Goal: Task Accomplishment & Management: Manage account settings

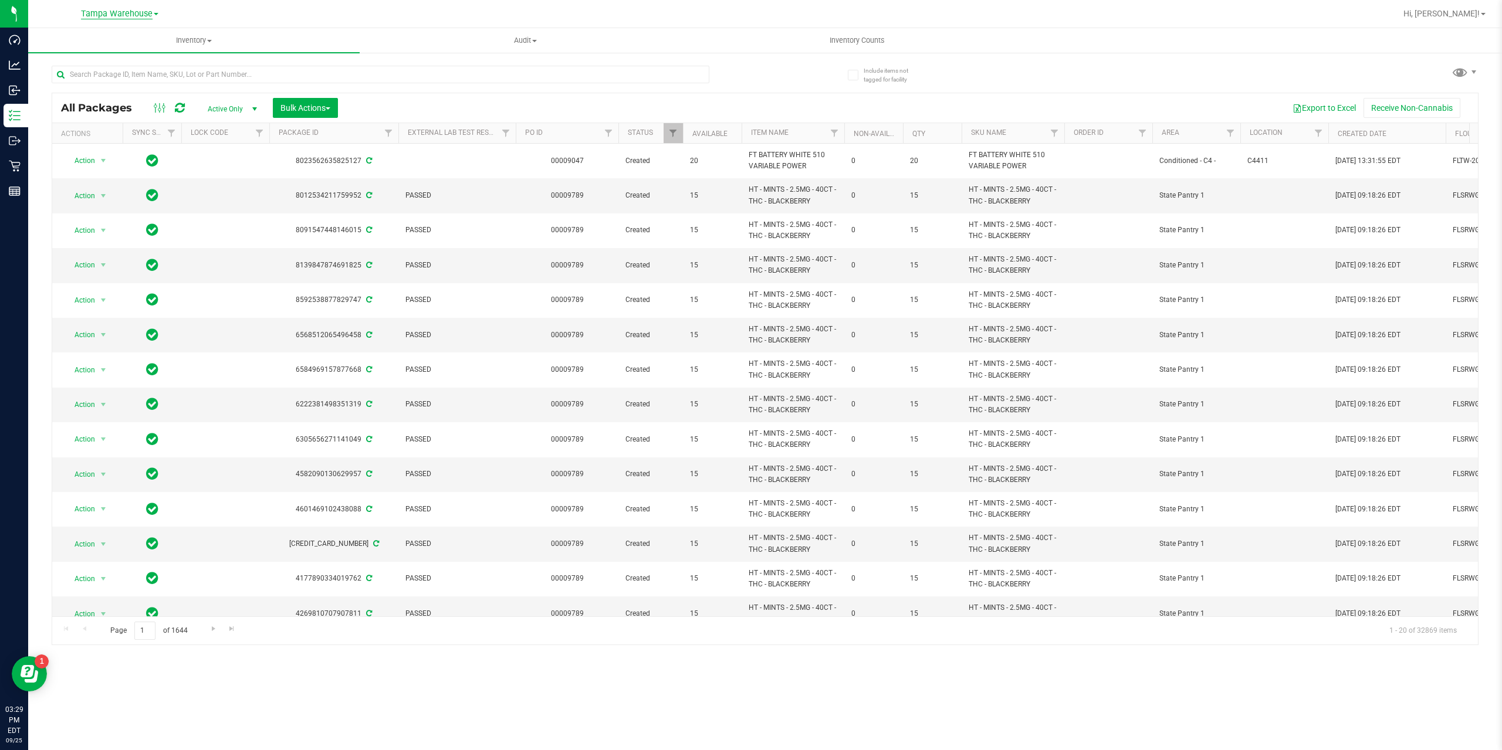
click at [121, 11] on span "Tampa Warehouse" at bounding box center [117, 14] width 72 height 11
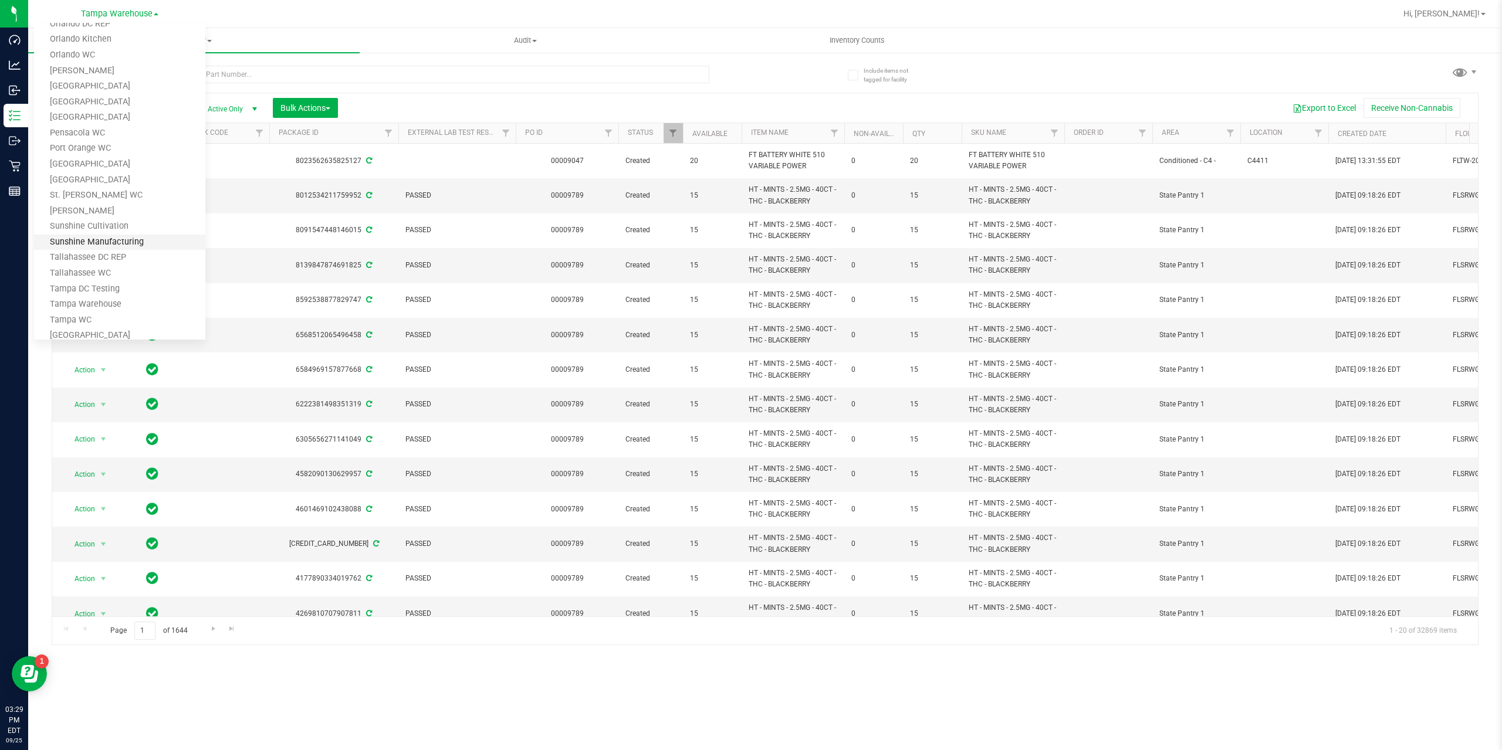
scroll to position [531, 0]
click at [110, 248] on link "Tampa Warehouse" at bounding box center [119, 243] width 171 height 16
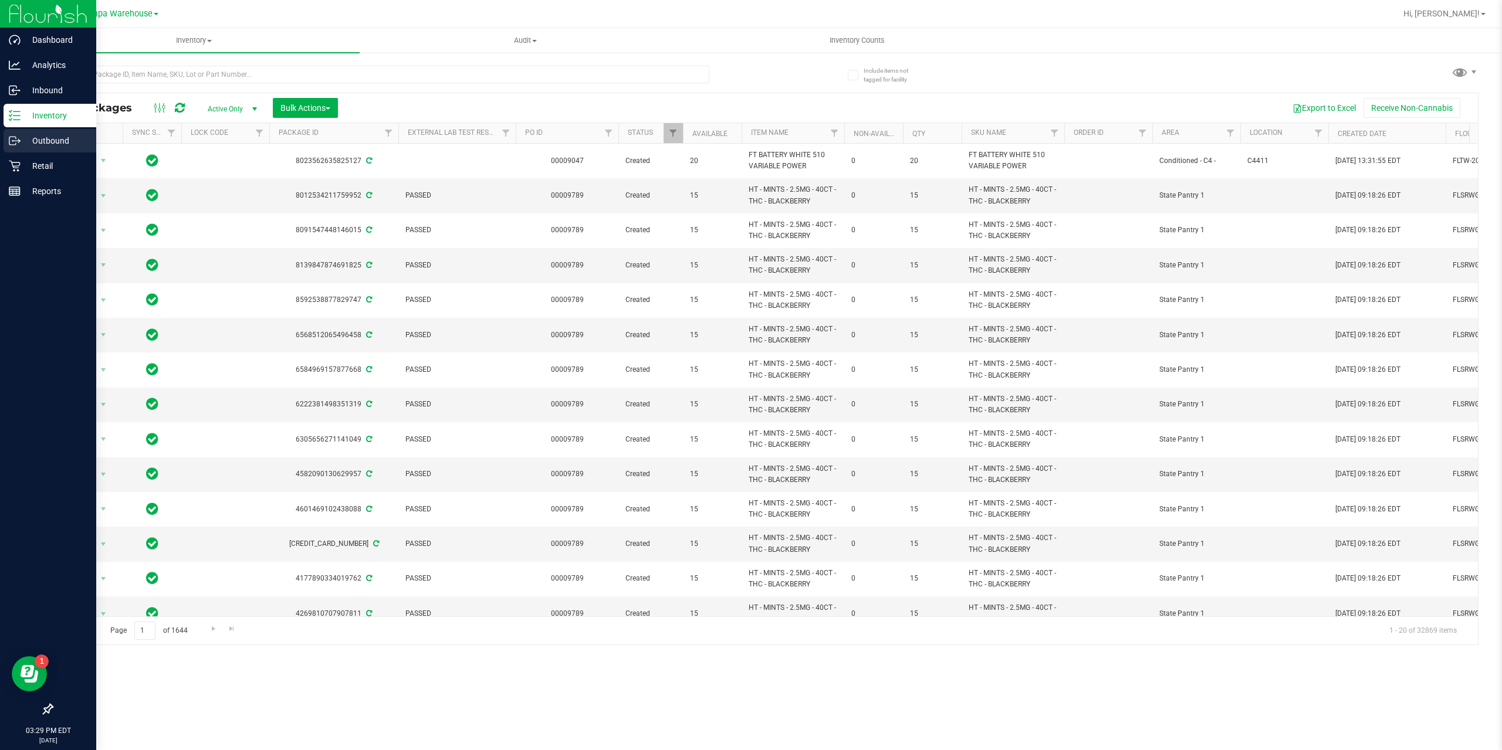
click at [56, 143] on p "Outbound" at bounding box center [56, 141] width 70 height 14
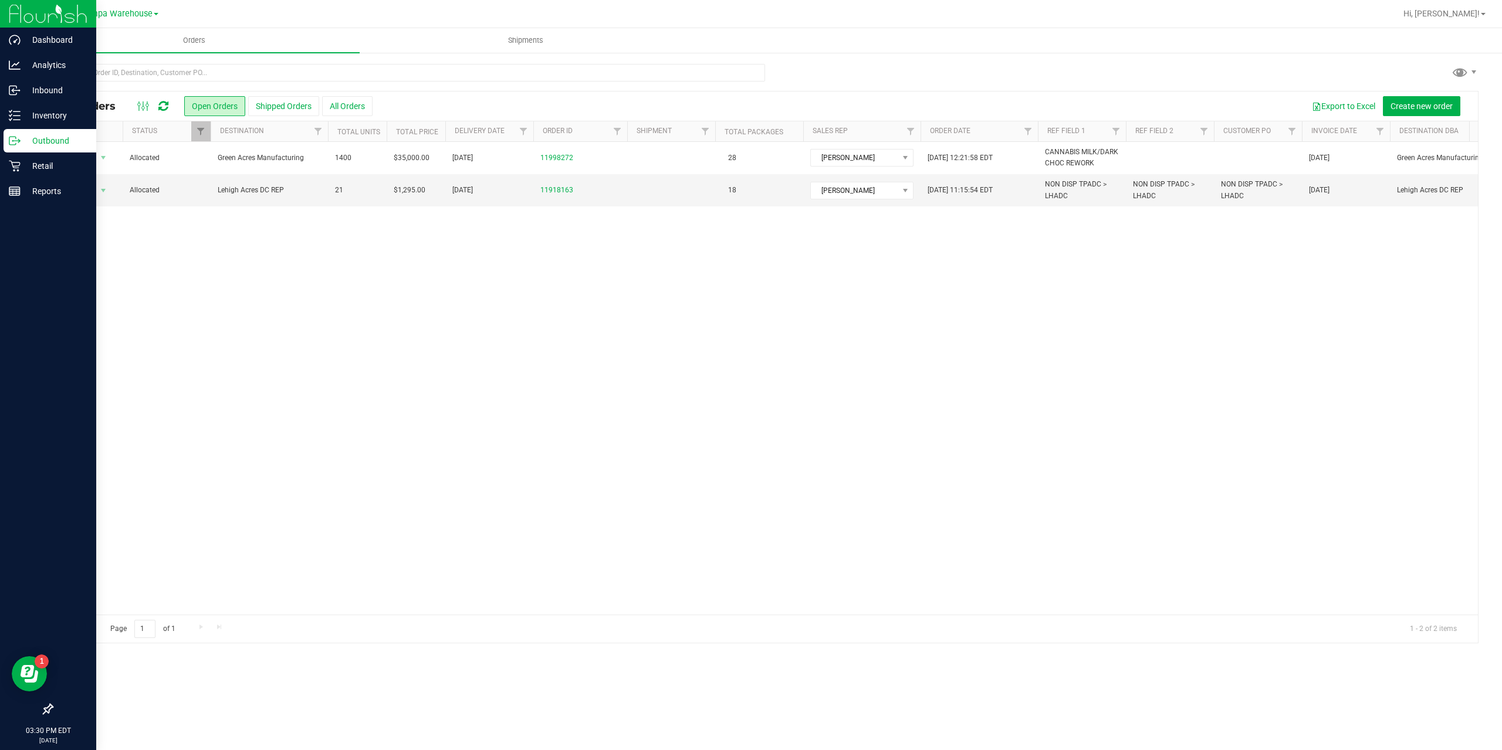
click at [512, 128] on th "Delivery Date" at bounding box center [489, 131] width 88 height 21
click at [521, 128] on div at bounding box center [764, 367] width 1425 height 551
click at [519, 131] on span "Filter" at bounding box center [523, 131] width 9 height 9
click at [632, 203] on span "select" at bounding box center [632, 202] width 9 height 9
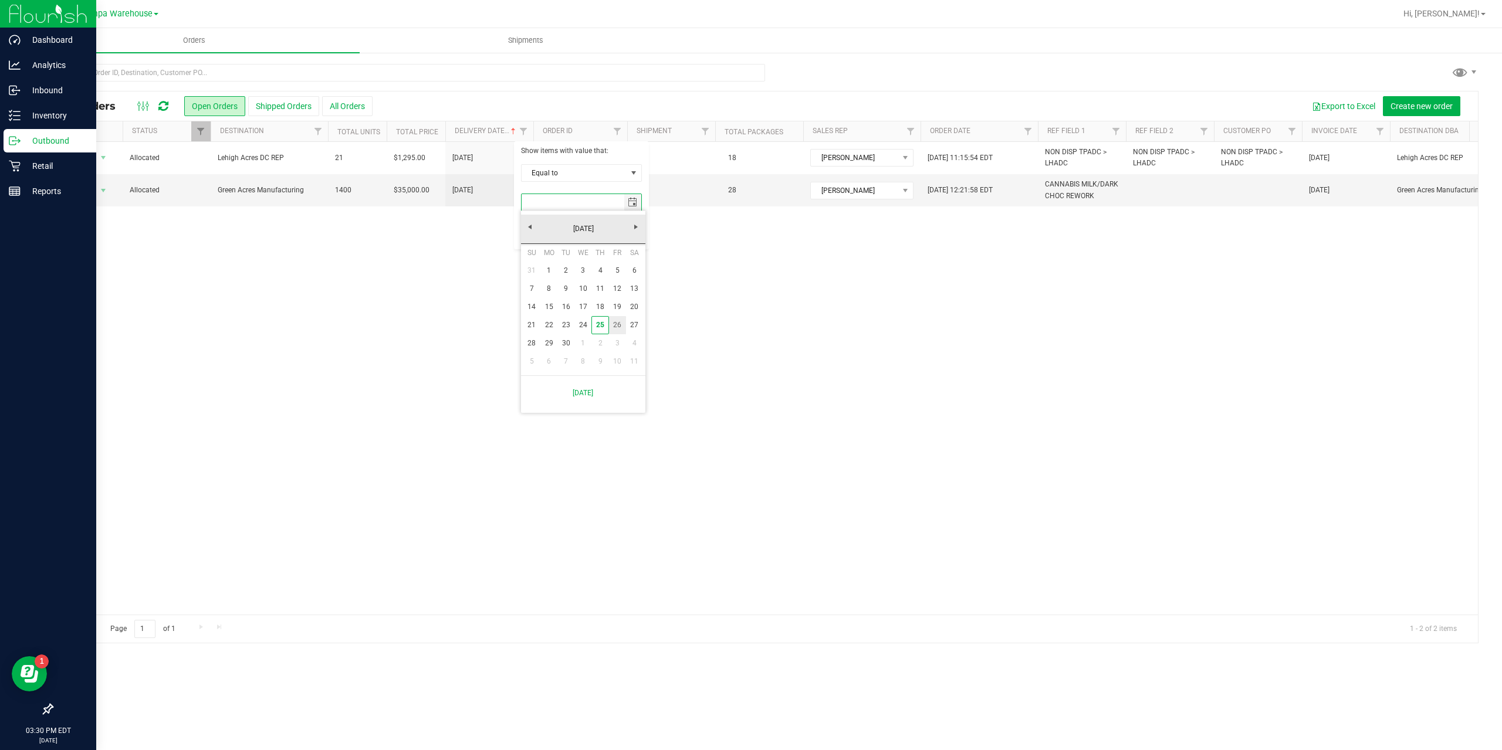
click at [614, 324] on link "26" at bounding box center [617, 325] width 17 height 18
type input "[DATE]"
click at [526, 235] on button "Filter" at bounding box center [549, 233] width 56 height 26
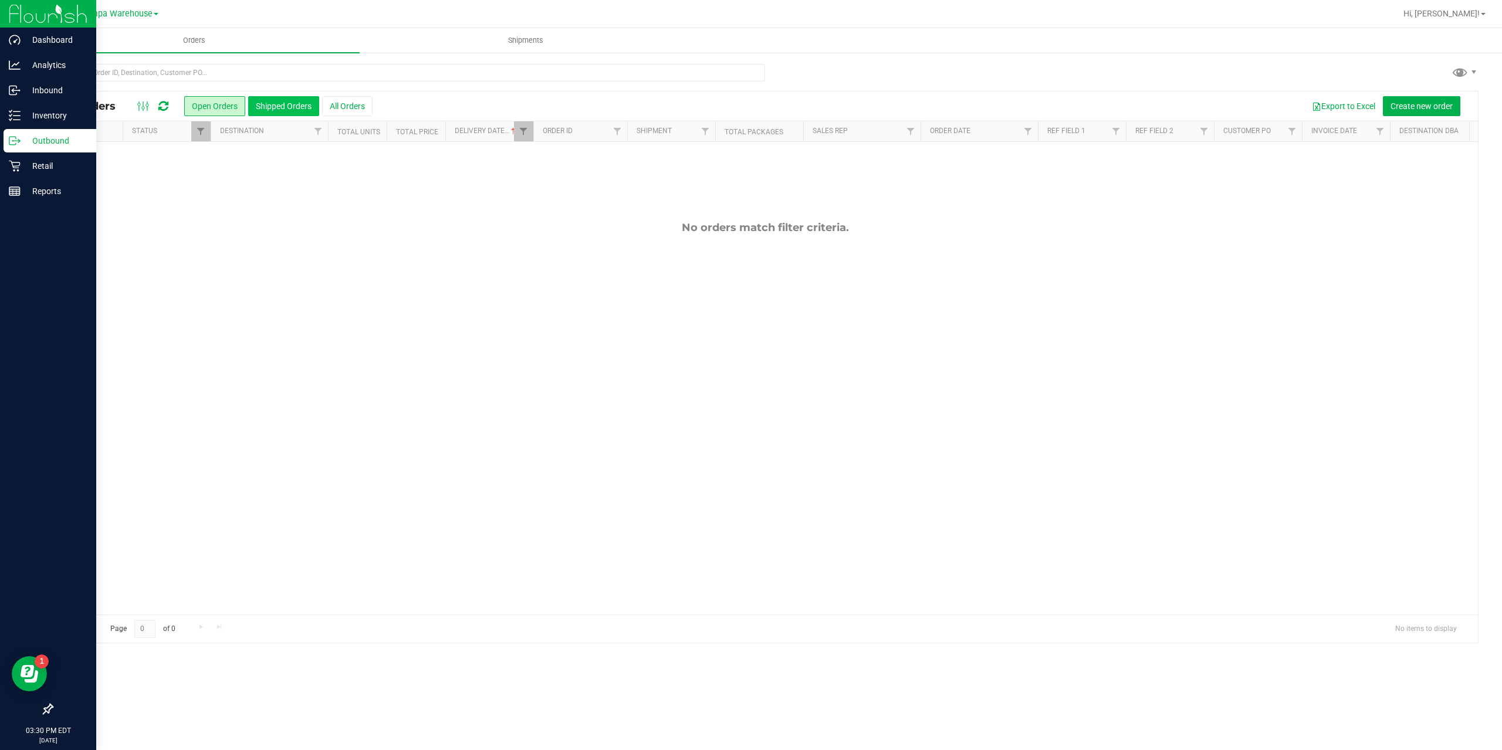
click at [294, 107] on button "Shipped Orders" at bounding box center [283, 106] width 71 height 20
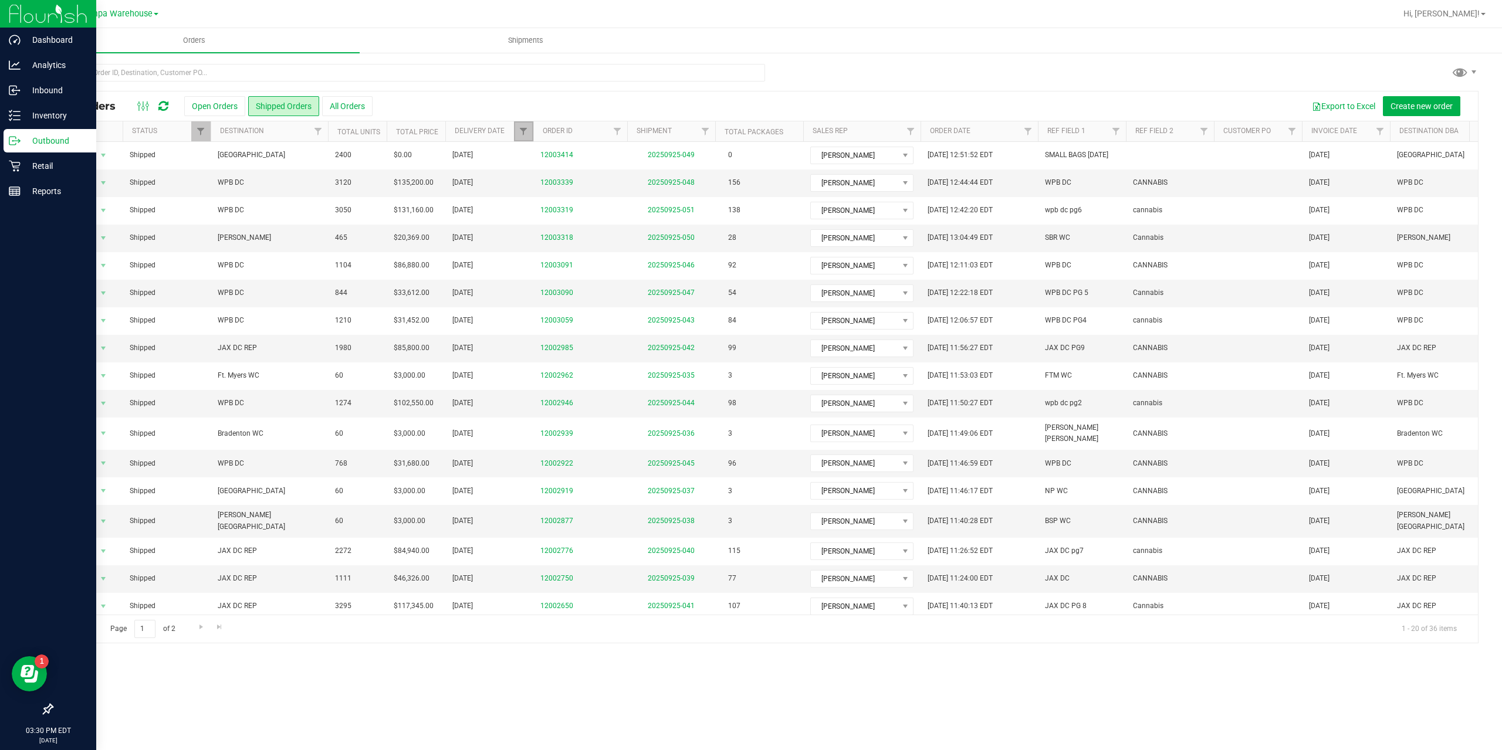
click at [518, 133] on link "Filter" at bounding box center [523, 131] width 19 height 20
click at [631, 205] on span "select" at bounding box center [632, 202] width 9 height 9
click at [604, 321] on link "25" at bounding box center [599, 325] width 17 height 18
click at [547, 232] on button "Filter" at bounding box center [549, 233] width 56 height 26
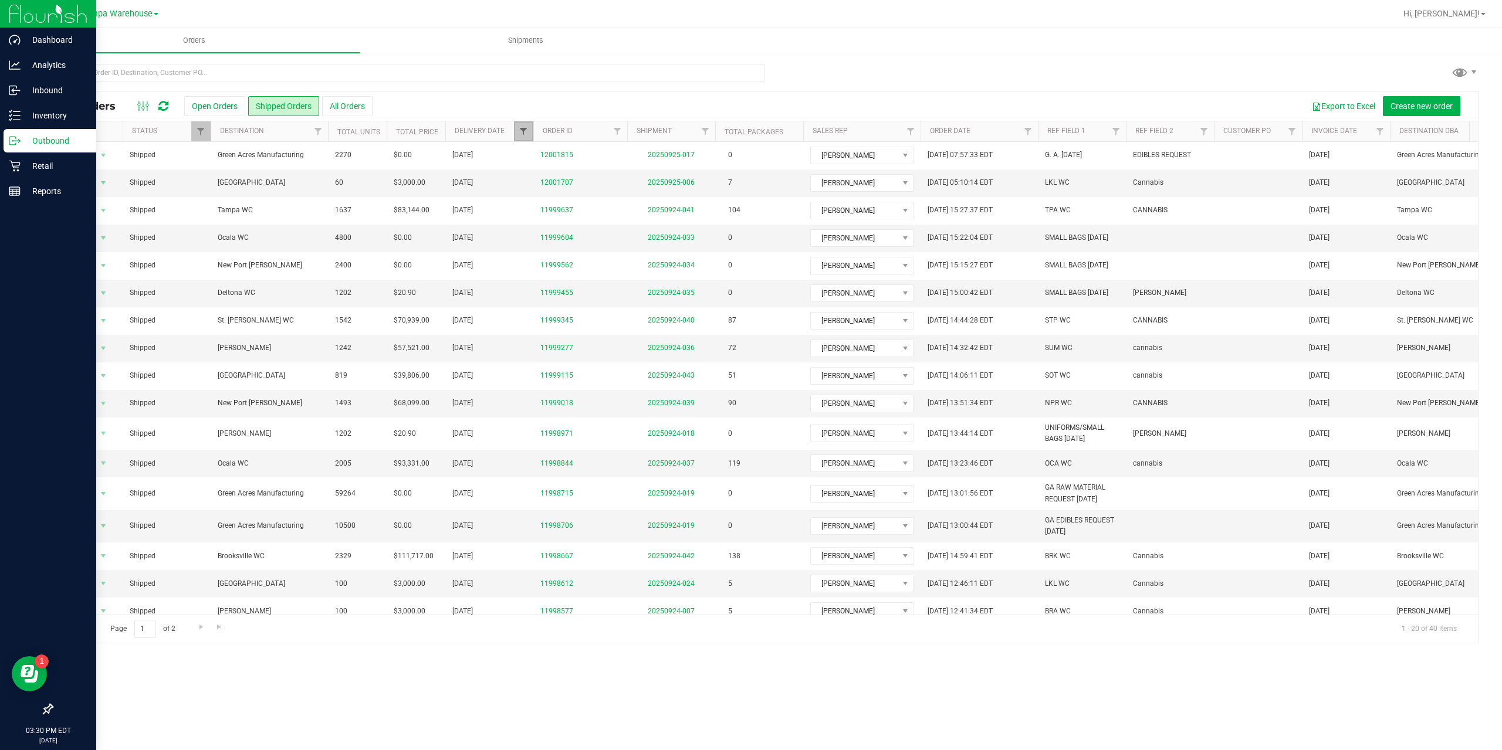
click at [528, 131] on span "Filter" at bounding box center [523, 131] width 9 height 9
click at [625, 197] on span "select" at bounding box center [632, 202] width 17 height 16
click at [618, 324] on link "26" at bounding box center [617, 325] width 17 height 18
type input "[DATE]"
click at [532, 231] on button "Filter" at bounding box center [549, 233] width 56 height 26
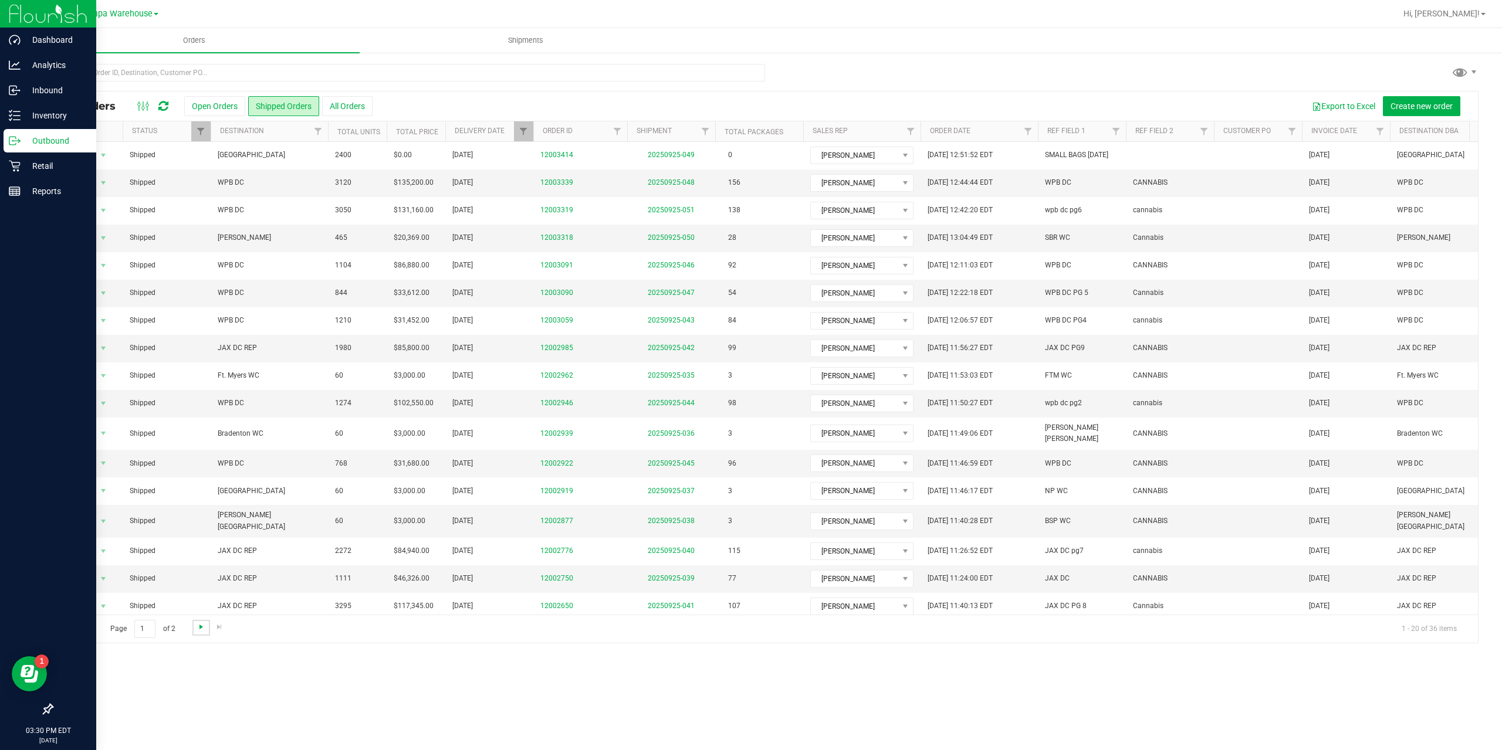
click at [197, 623] on span "Go to the next page" at bounding box center [201, 626] width 9 height 9
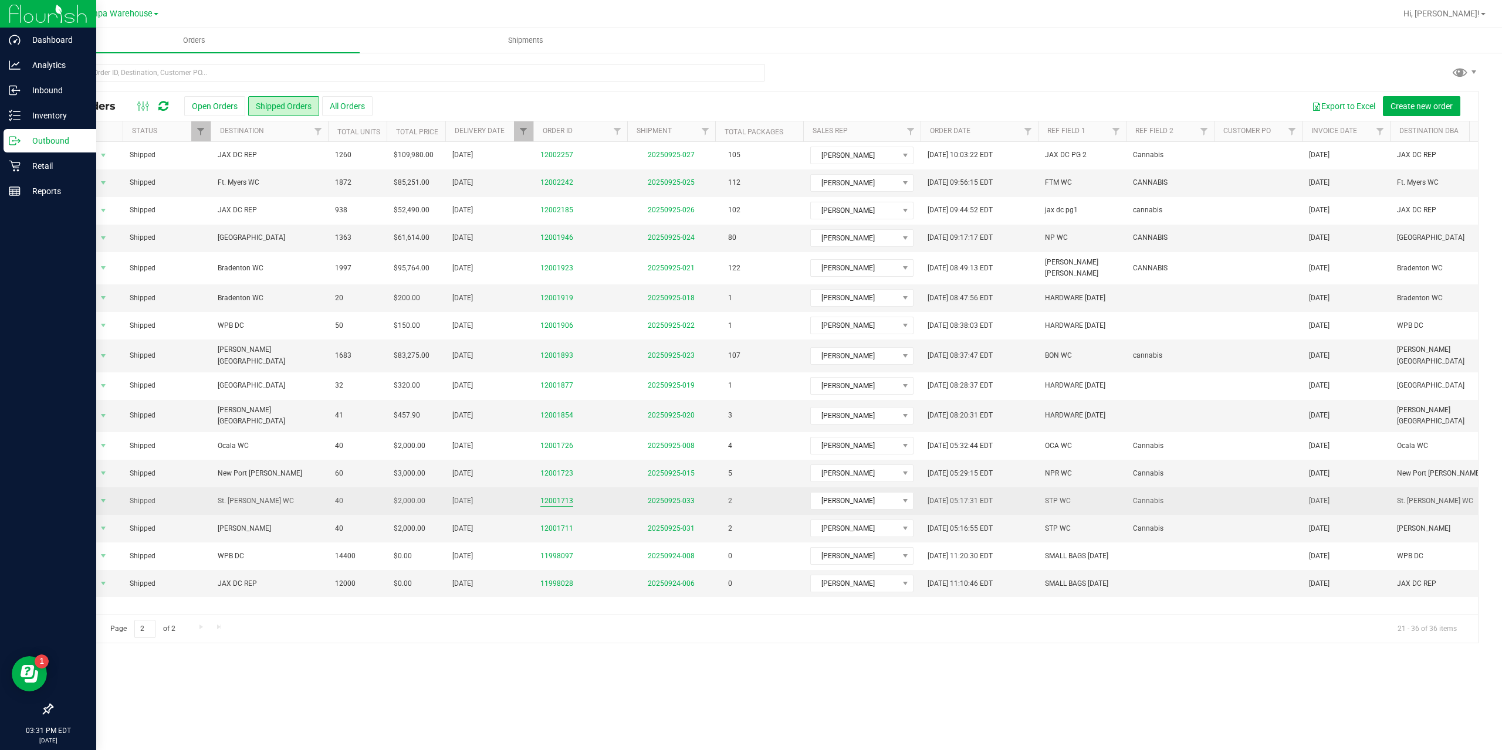
click at [560, 496] on link "12001713" at bounding box center [556, 501] width 33 height 11
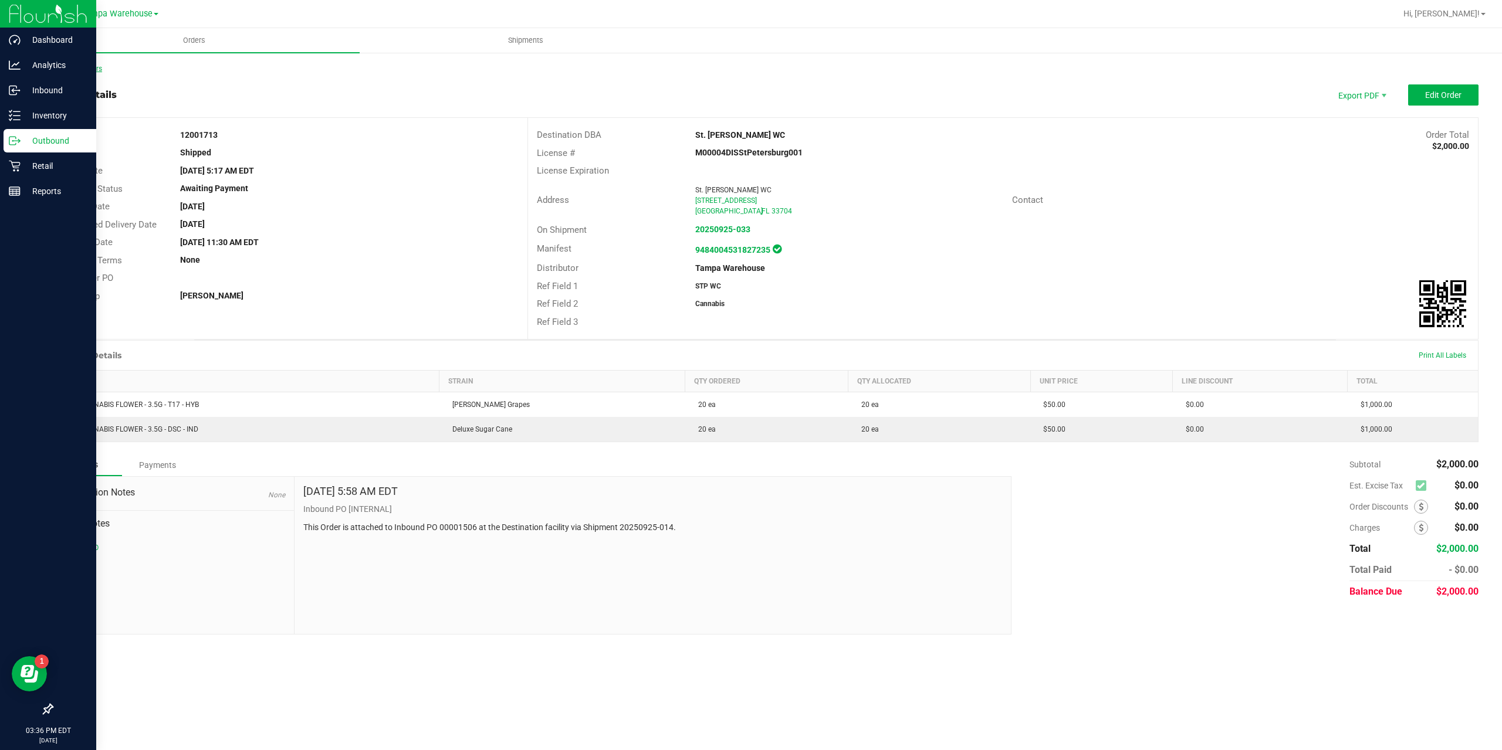
click at [76, 65] on link "Back to Orders" at bounding box center [77, 69] width 50 height 8
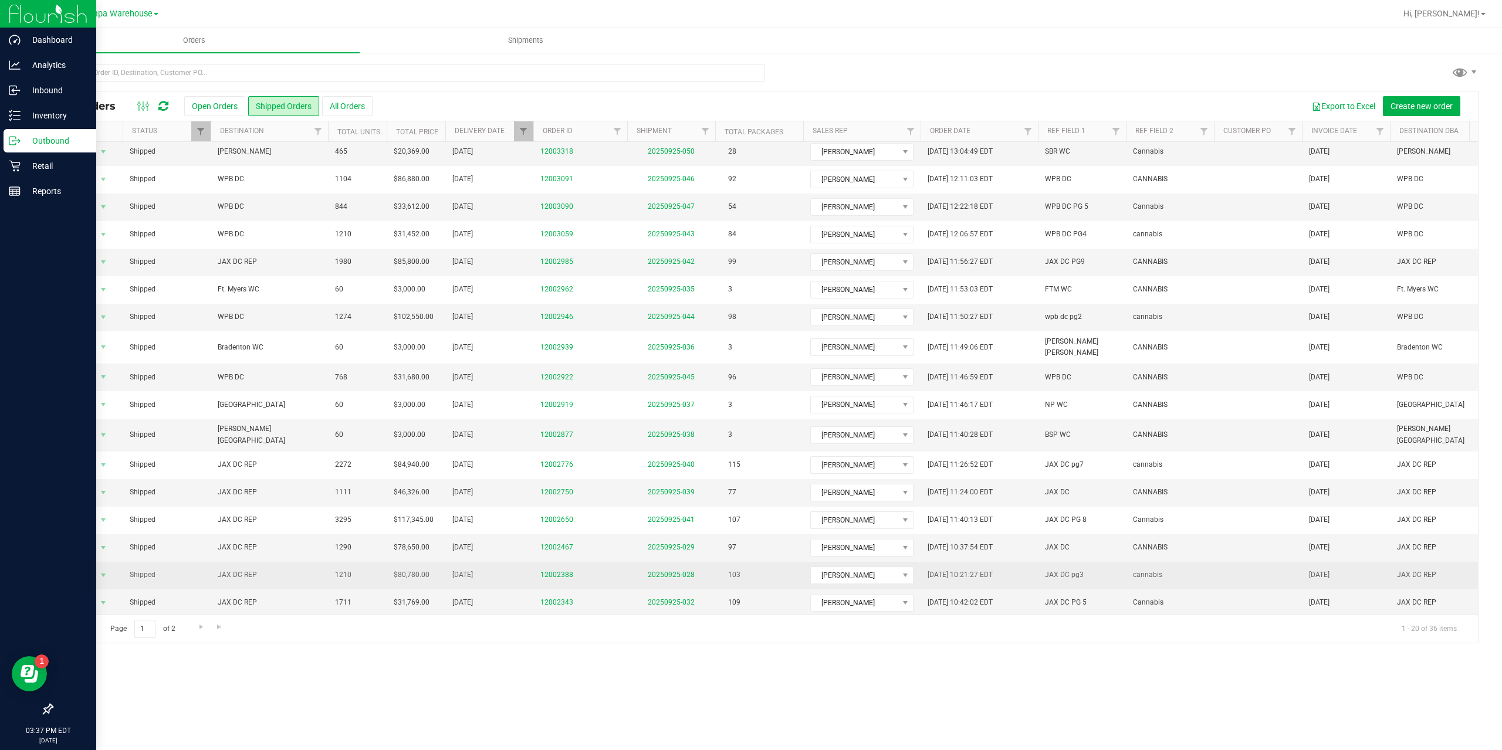
scroll to position [87, 0]
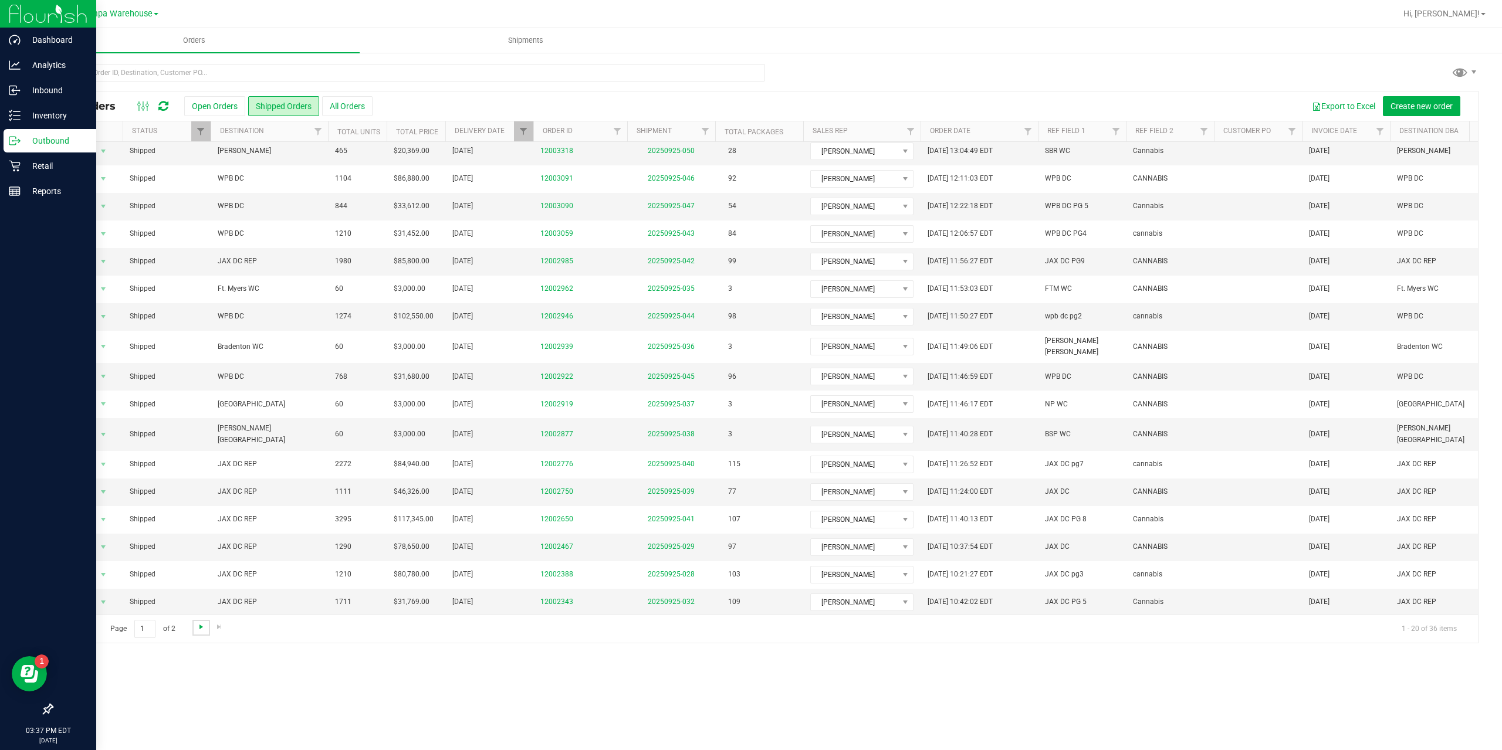
click at [202, 629] on span "Go to the next page" at bounding box center [201, 626] width 9 height 9
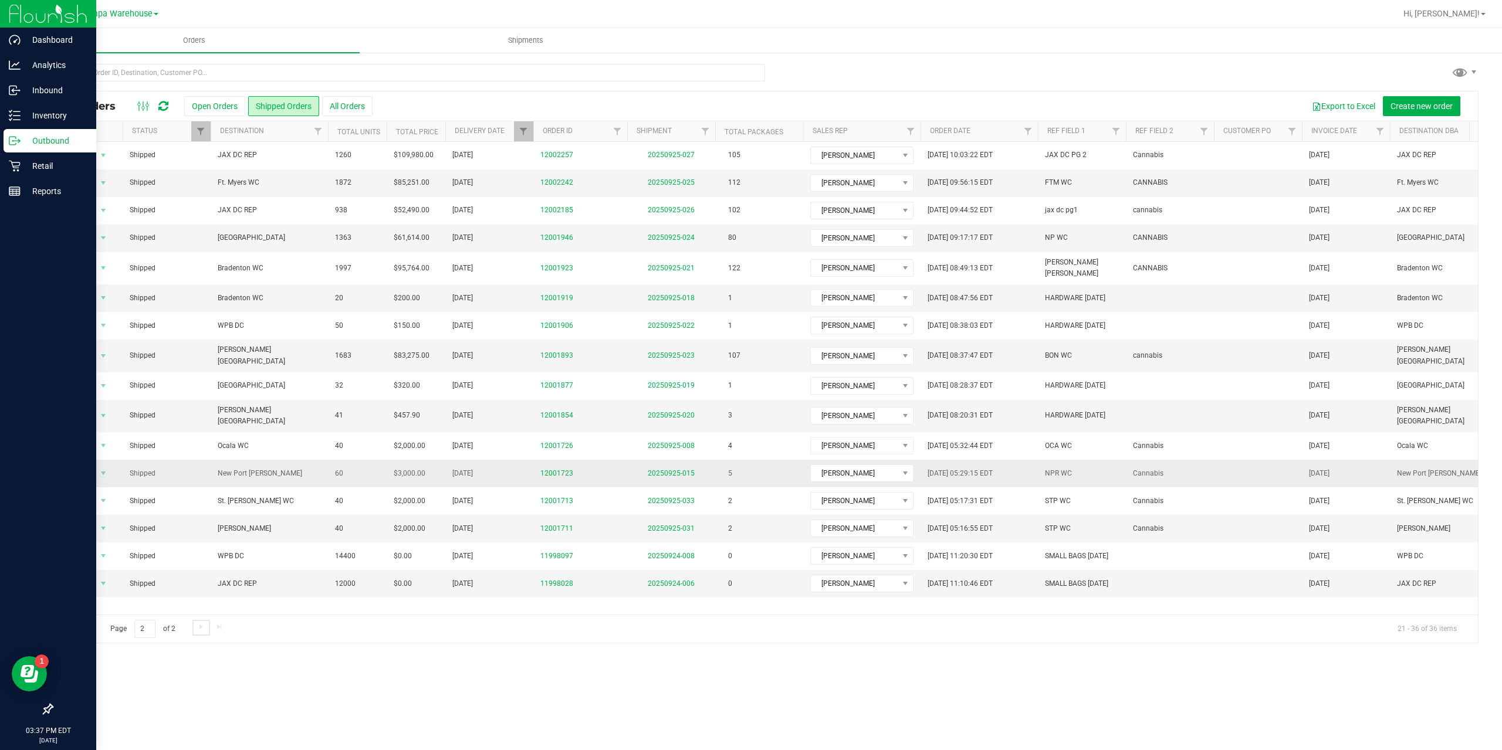
scroll to position [0, 0]
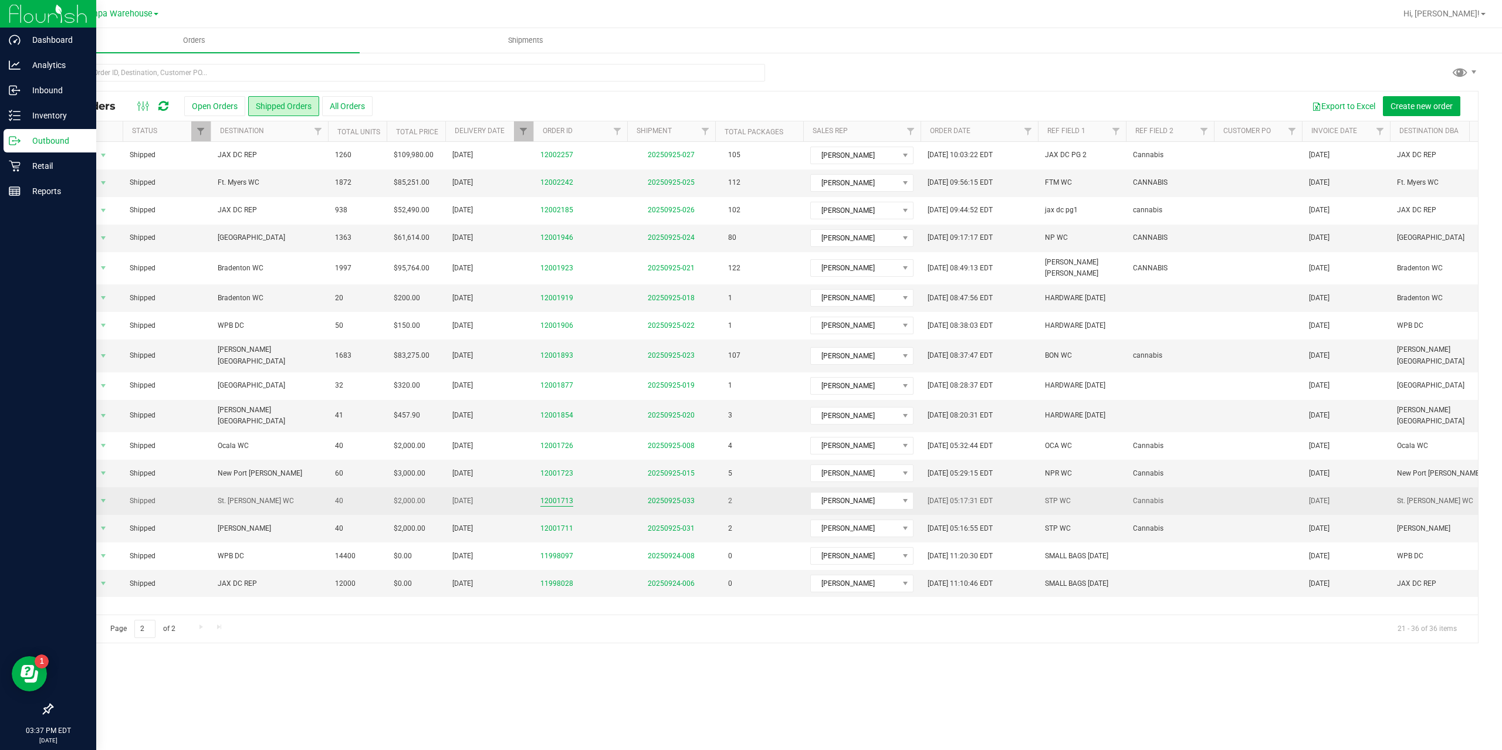
click at [553, 496] on link "12001713" at bounding box center [556, 501] width 33 height 11
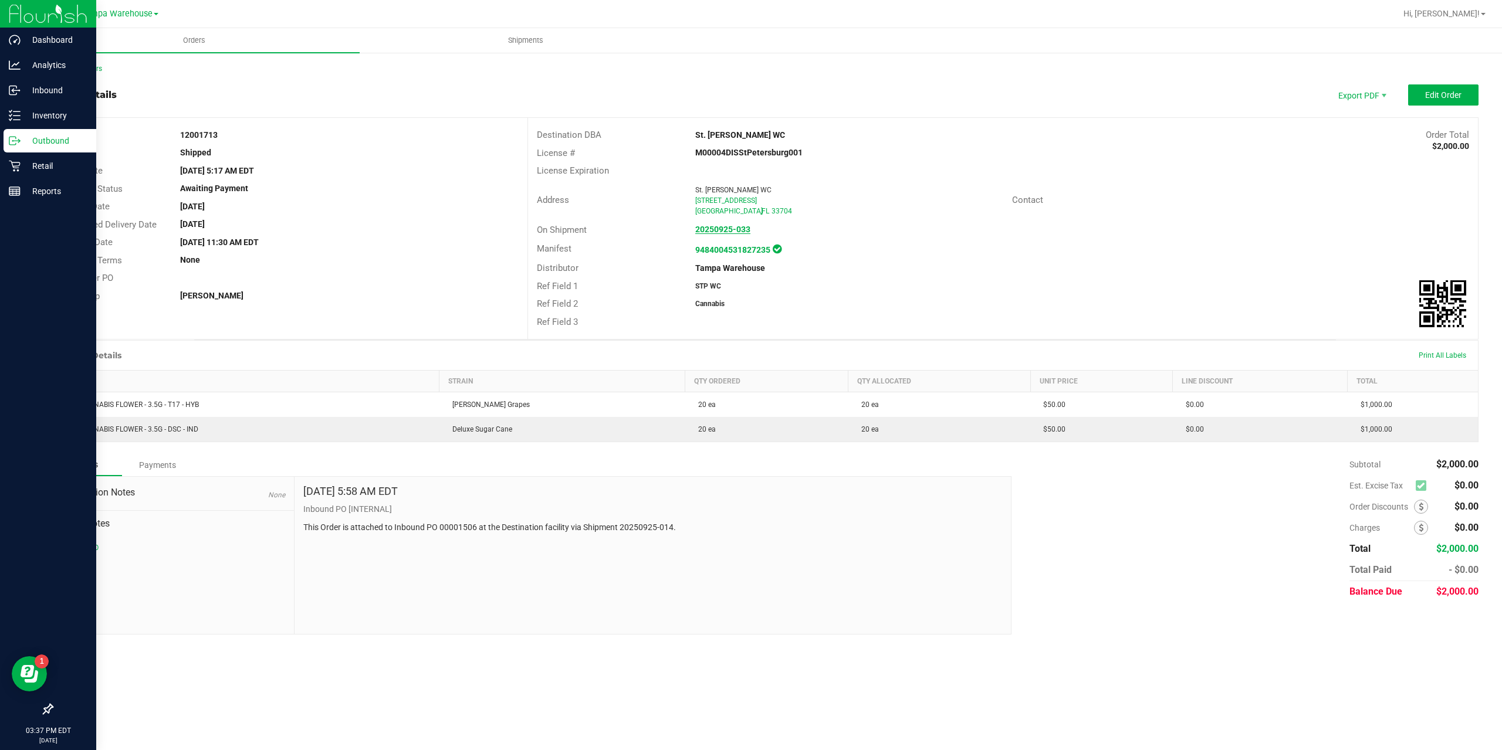
click at [740, 227] on strong "20250925-033" at bounding box center [722, 229] width 55 height 9
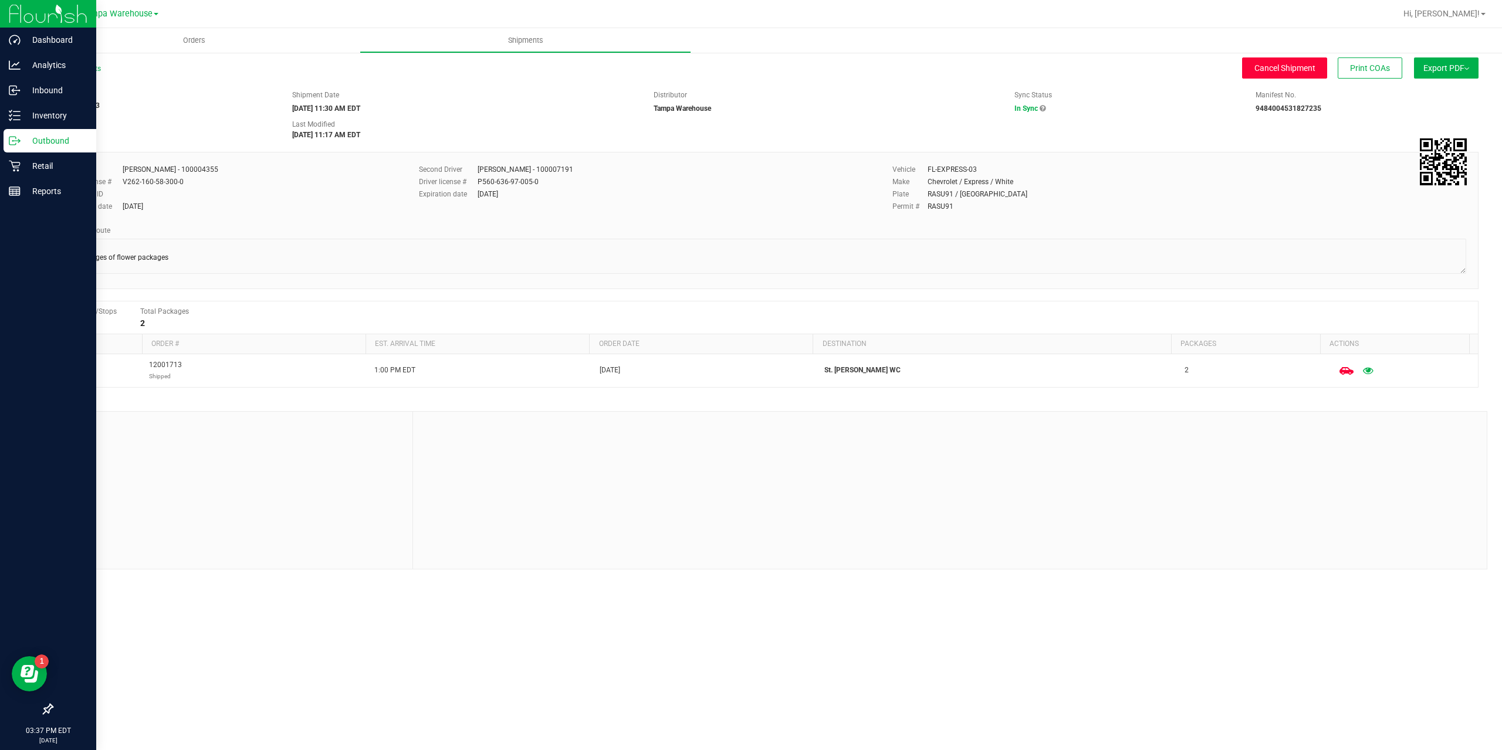
click at [1271, 66] on span "Cancel Shipment" at bounding box center [1284, 67] width 61 height 9
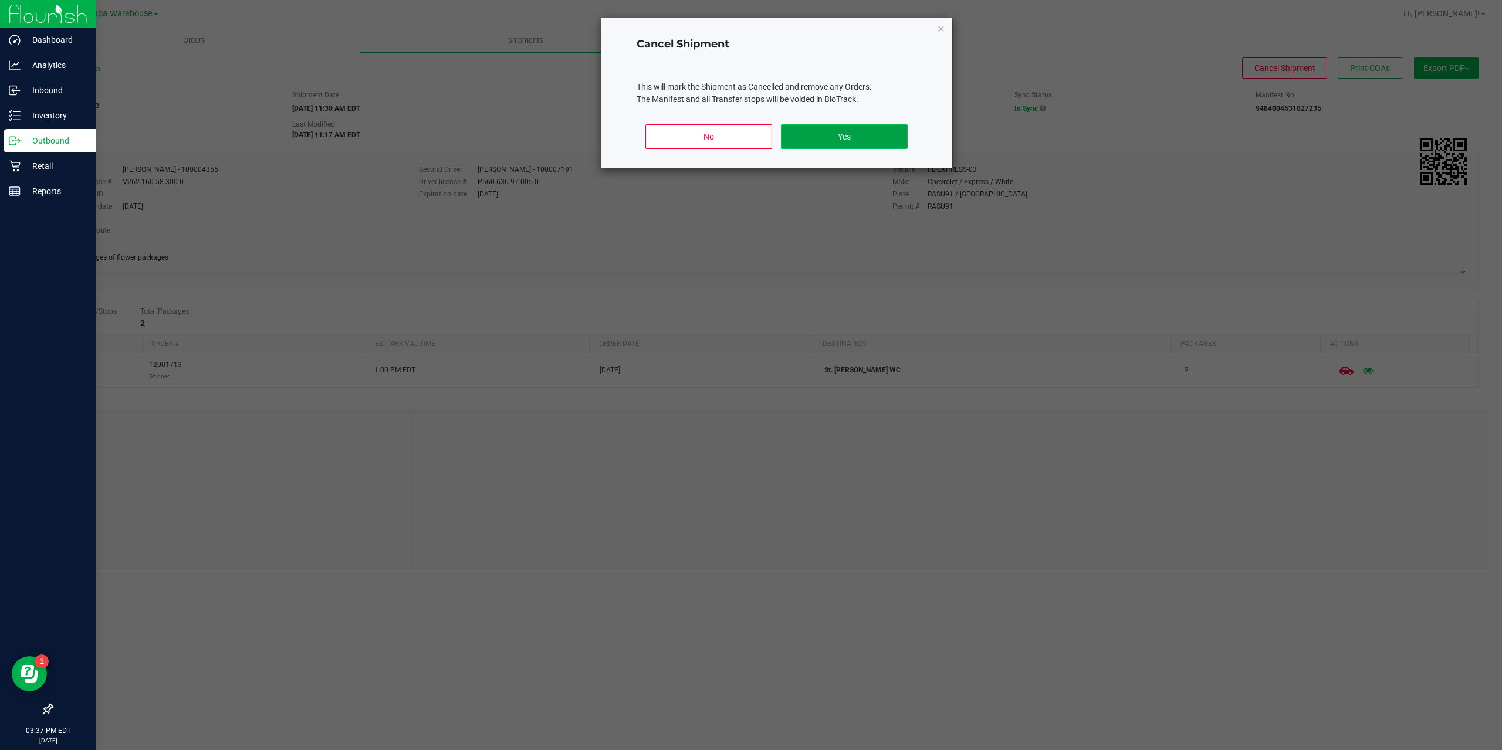
click at [862, 147] on button "Yes" at bounding box center [844, 136] width 126 height 25
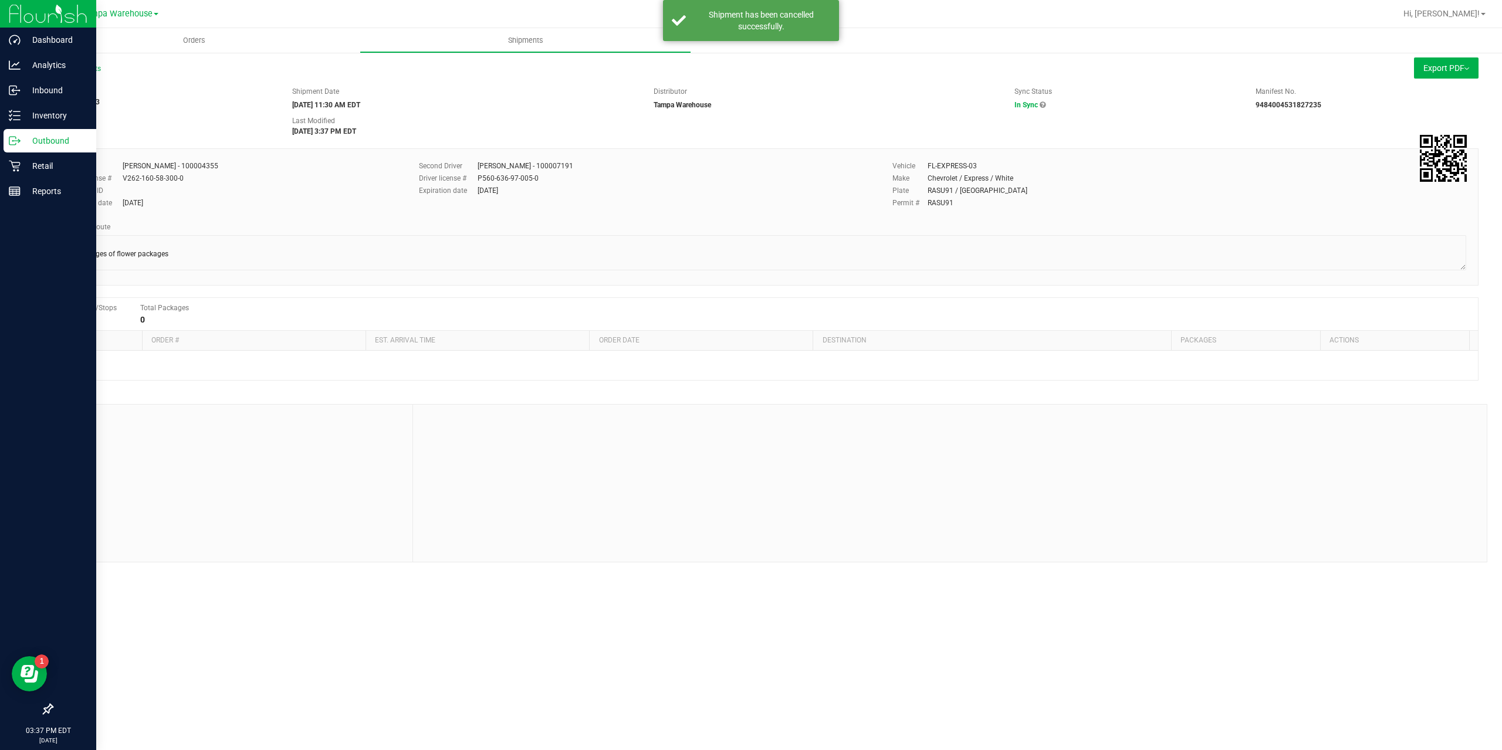
click at [1167, 67] on div at bounding box center [762, 66] width 1280 height 18
click at [79, 66] on link "All Shipments" at bounding box center [76, 69] width 49 height 8
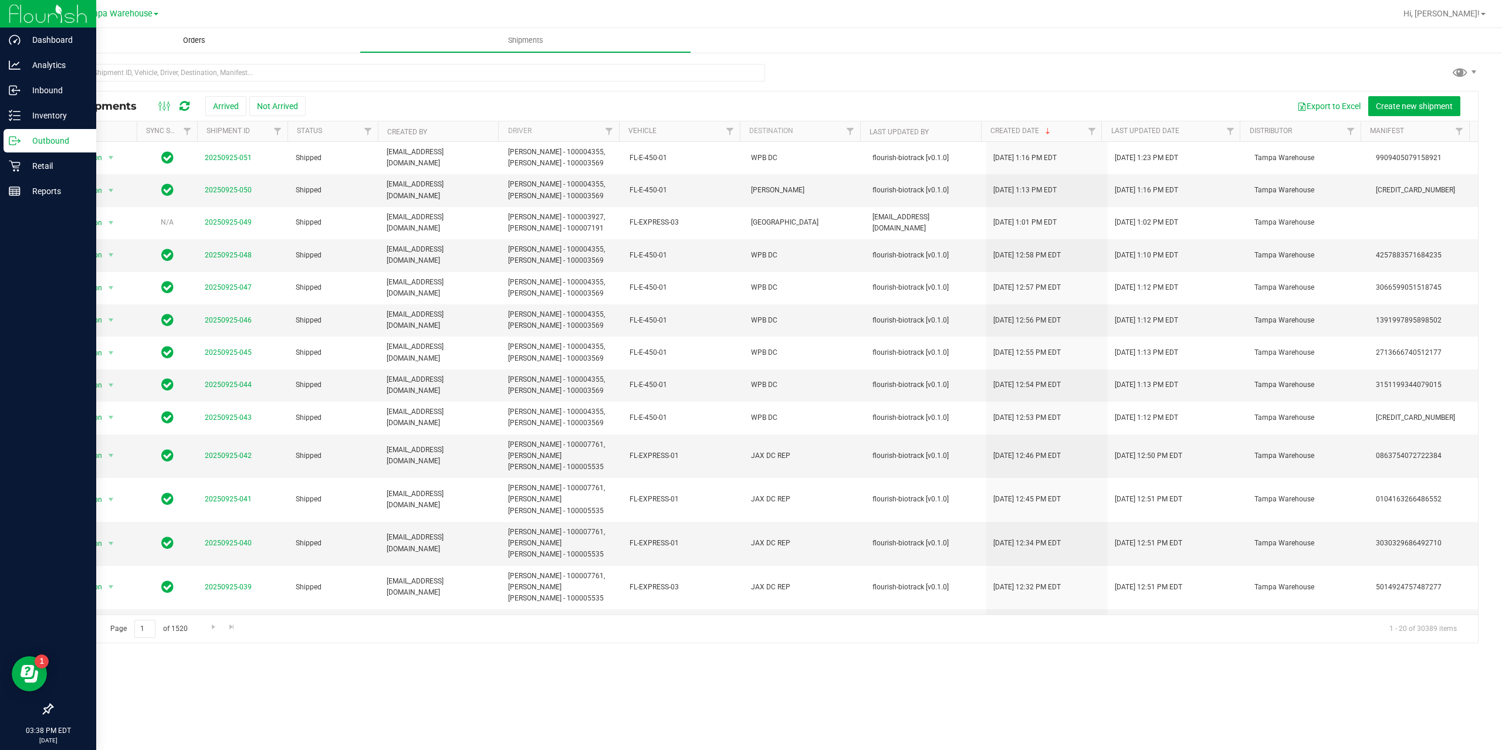
click at [189, 35] on span "Orders" at bounding box center [194, 40] width 54 height 11
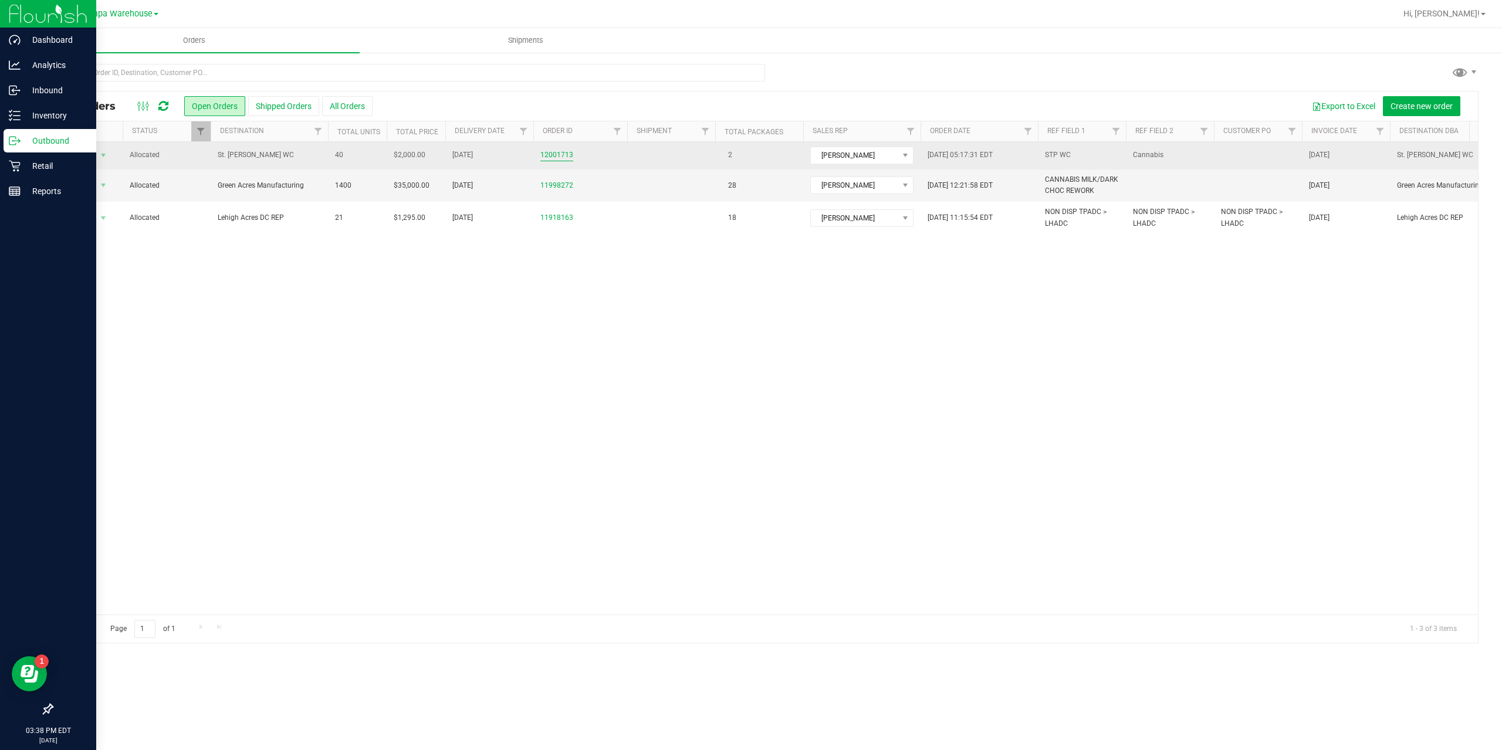
click at [550, 156] on link "12001713" at bounding box center [556, 155] width 33 height 11
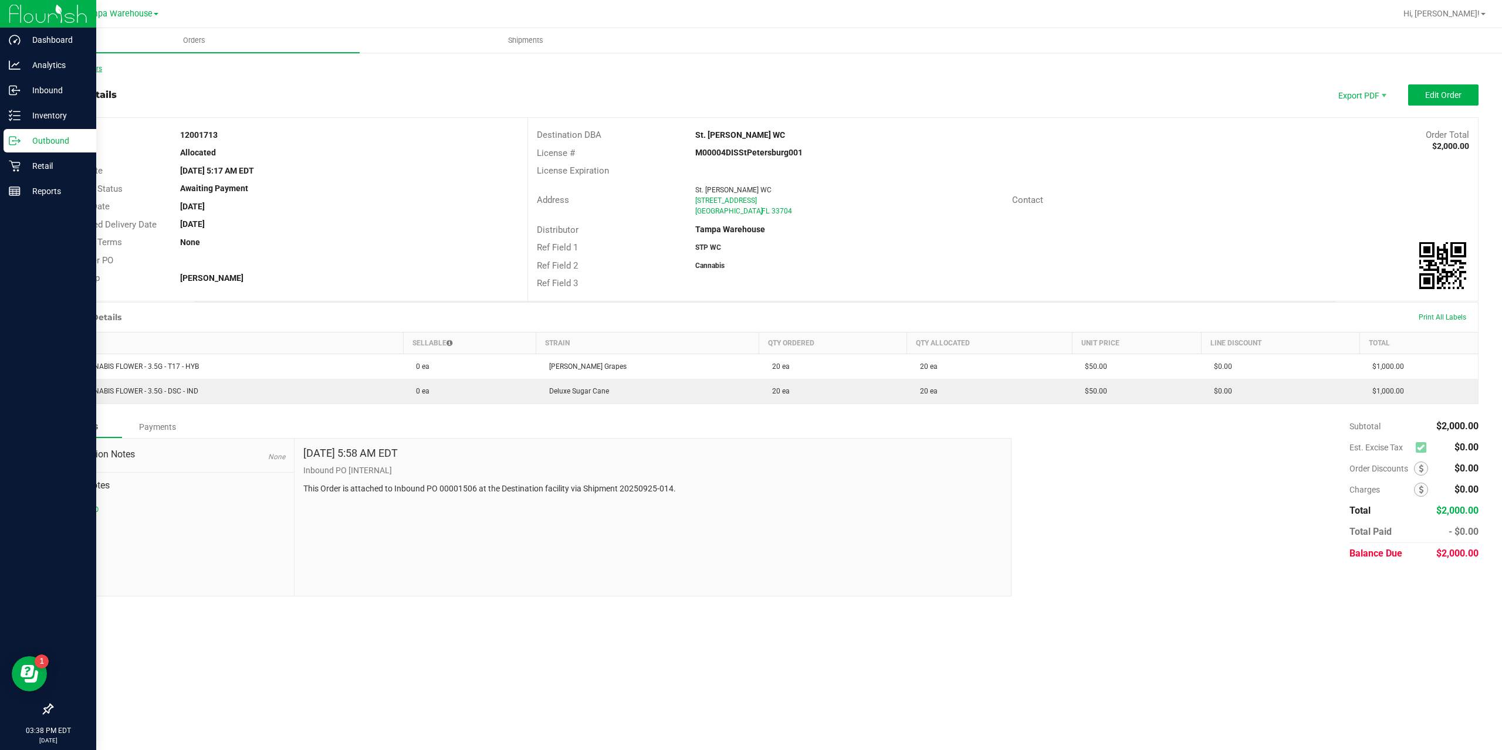
click at [96, 72] on link "Back to Orders" at bounding box center [77, 69] width 50 height 8
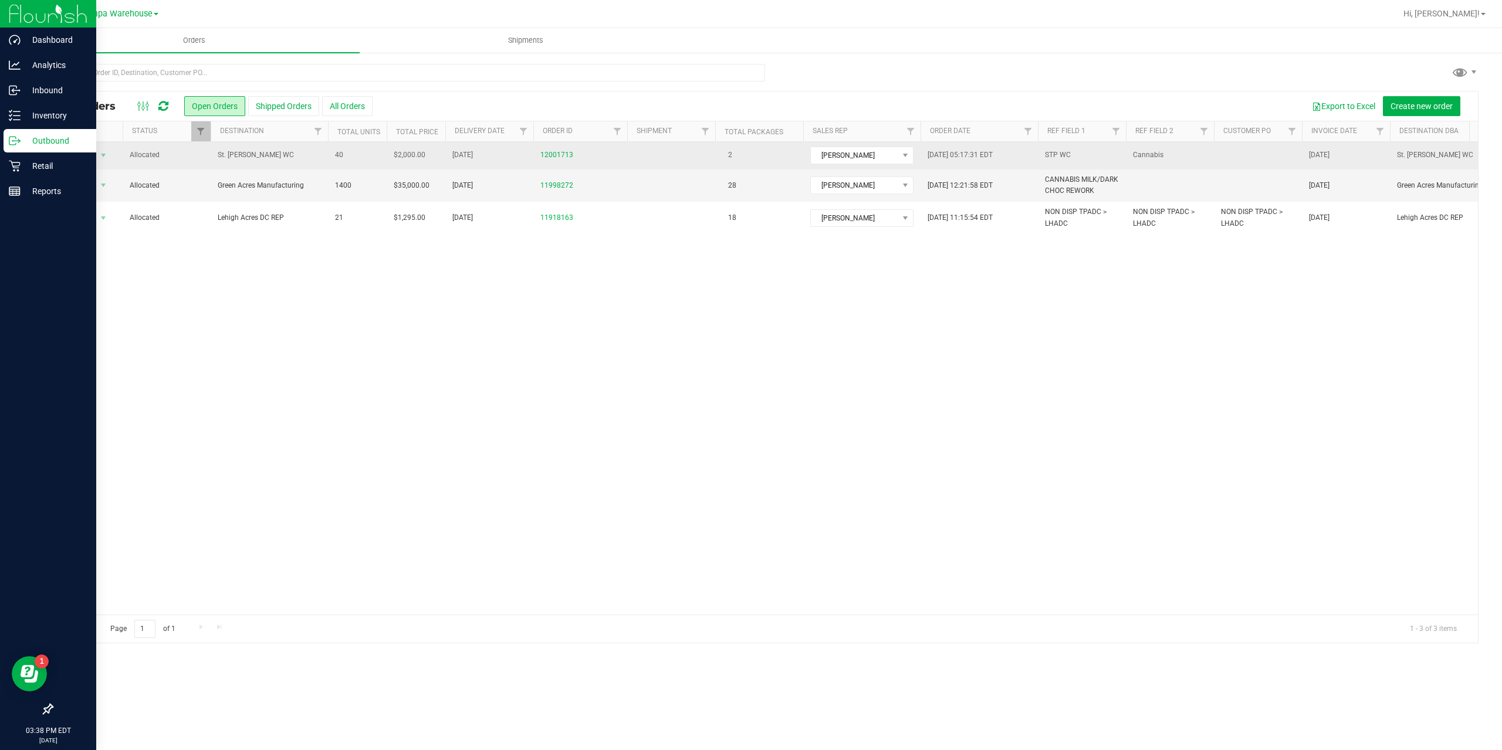
click at [300, 163] on td "St. [PERSON_NAME] WC" at bounding box center [269, 156] width 117 height 28
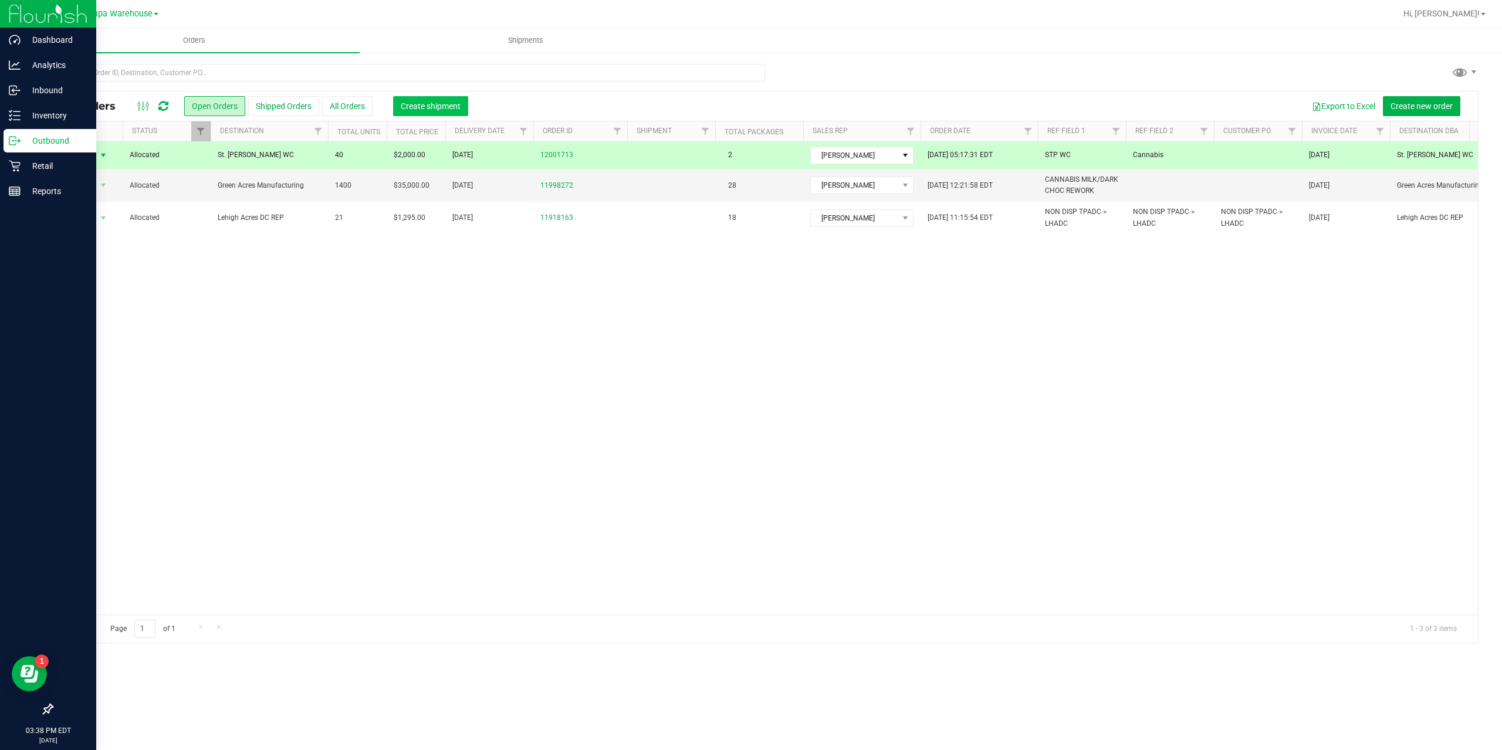
click at [409, 107] on span "Create shipment" at bounding box center [431, 105] width 60 height 9
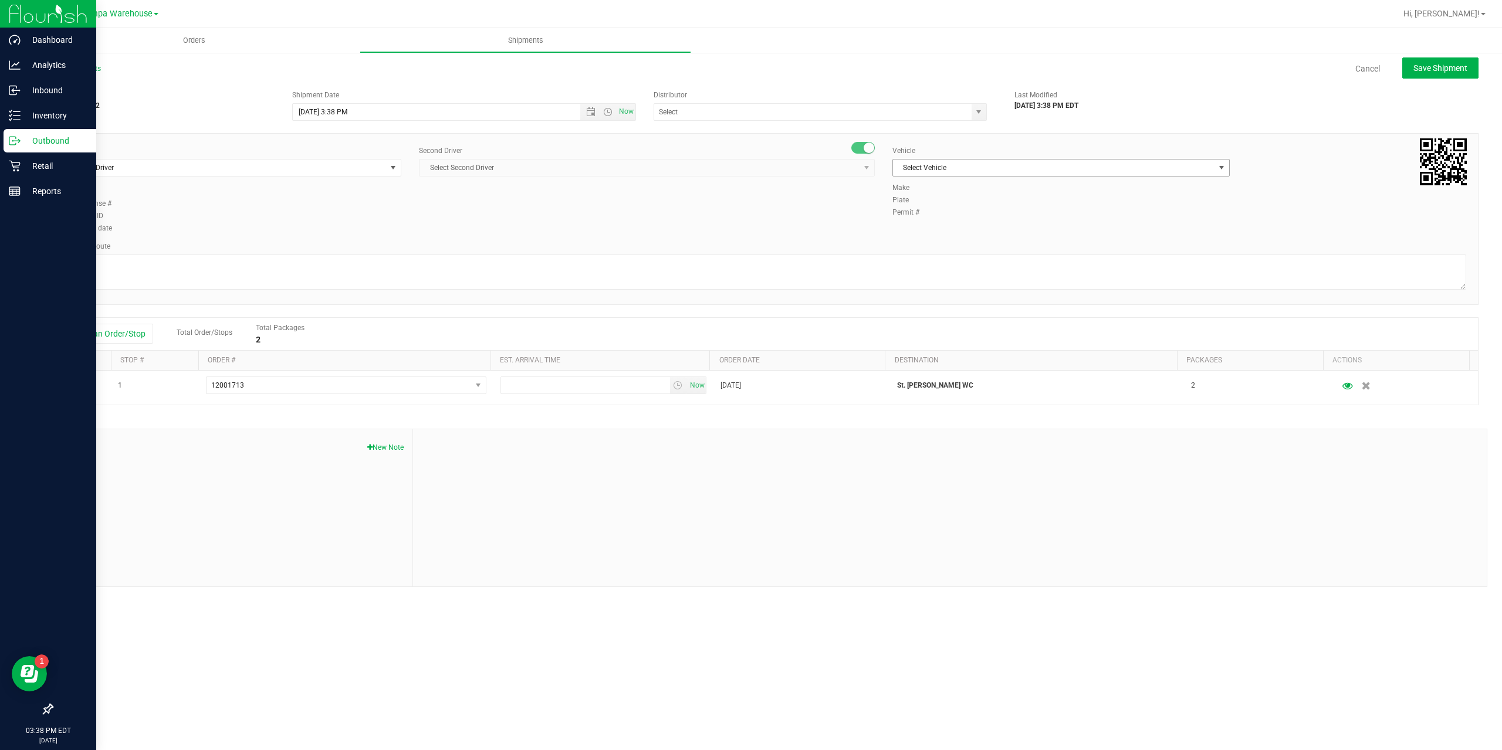
click at [949, 162] on span "Select Vehicle" at bounding box center [1053, 168] width 321 height 16
click at [930, 256] on li "FL-EXPRESS-03" at bounding box center [1061, 261] width 336 height 18
click at [195, 162] on span "Select Driver" at bounding box center [225, 168] width 321 height 16
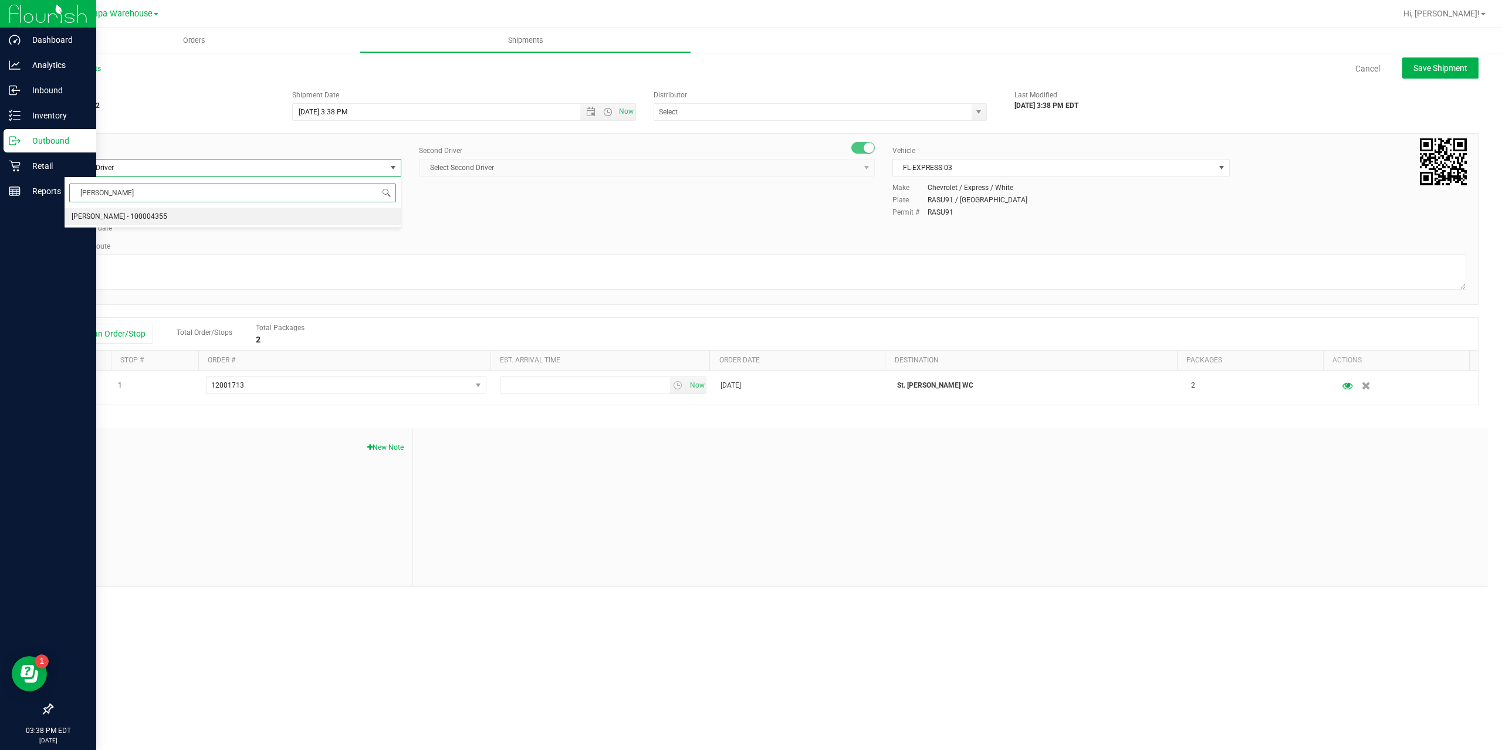
click at [153, 209] on span "[PERSON_NAME] - 100004355" at bounding box center [120, 216] width 96 height 15
type input "[PERSON_NAME]"
click at [548, 173] on span "Select Second Driver" at bounding box center [639, 168] width 440 height 16
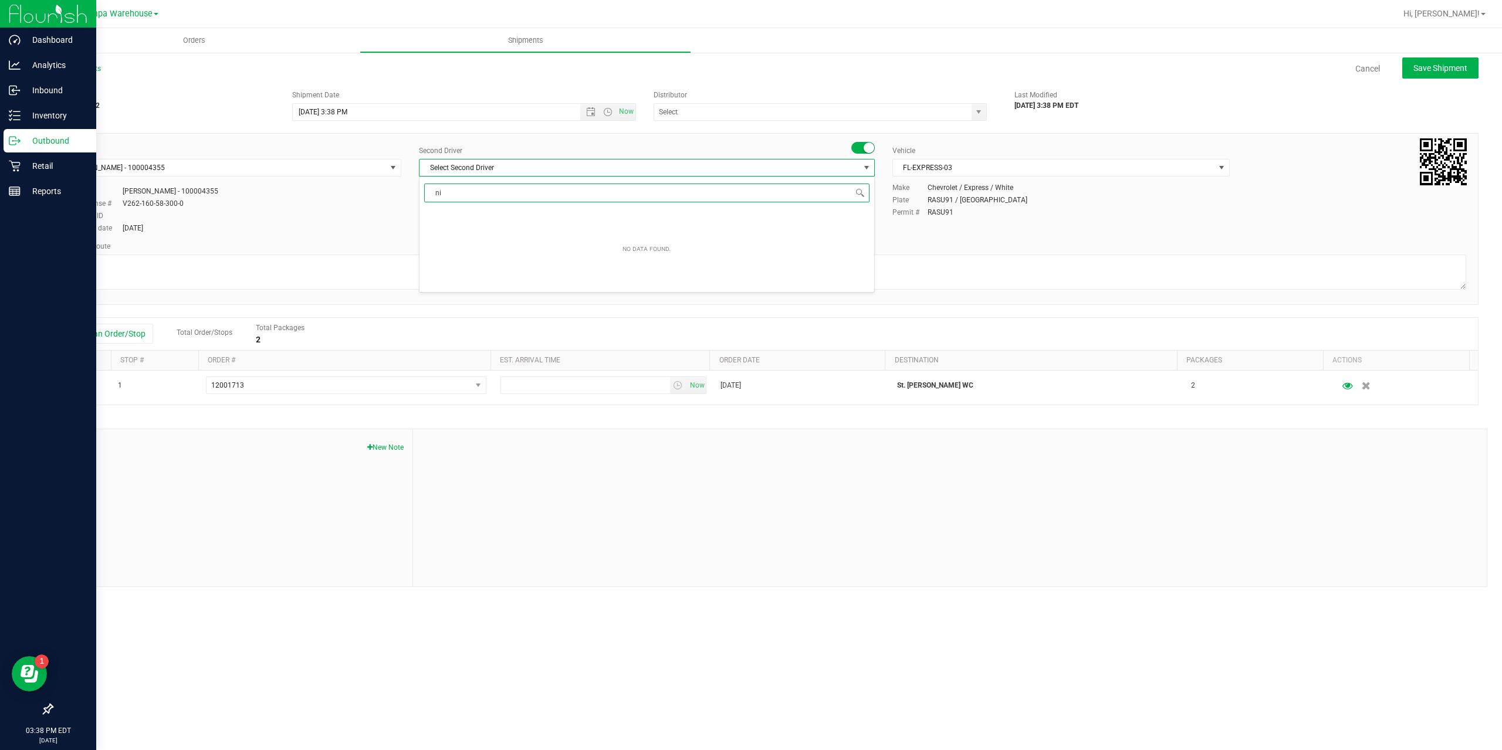
type input "nic"
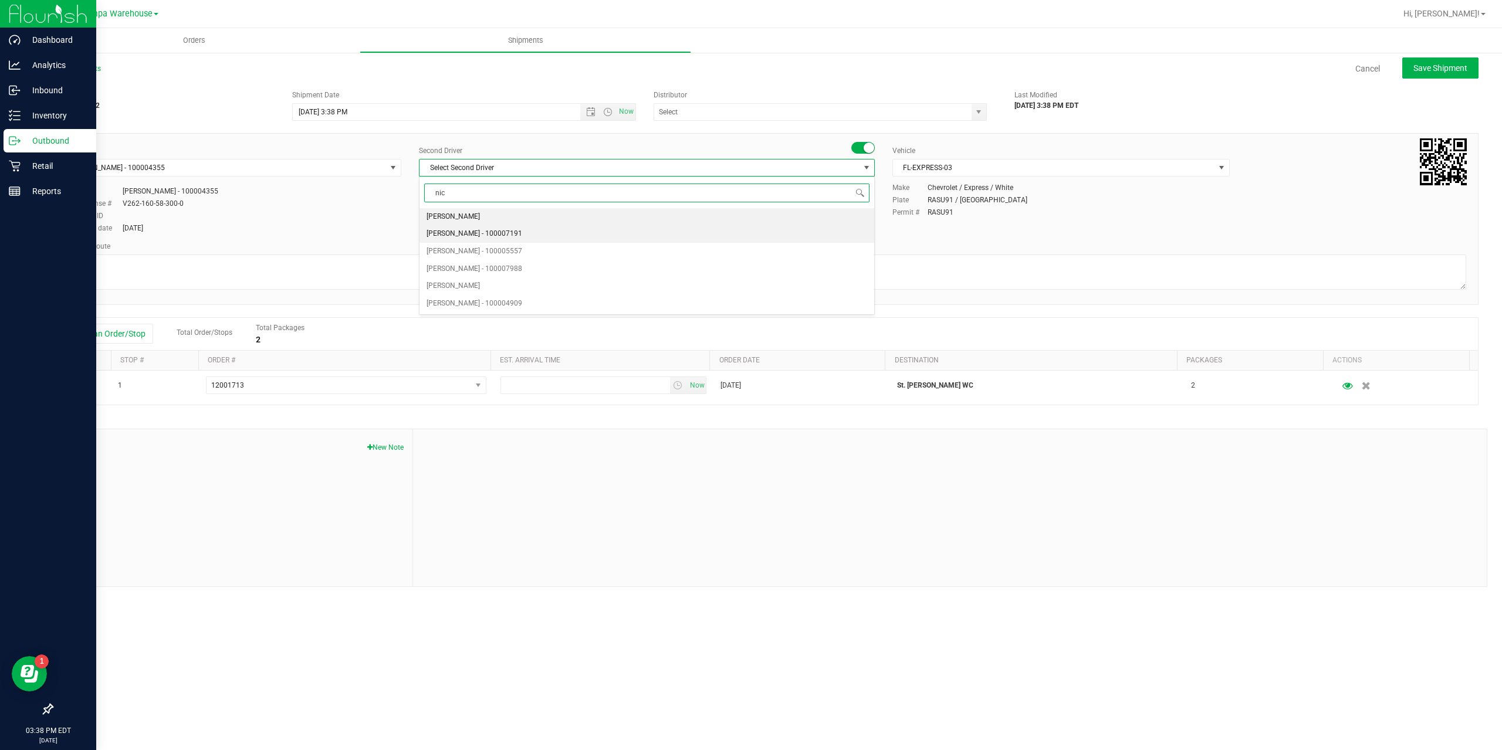
click at [485, 233] on span "[PERSON_NAME] - 100007191" at bounding box center [474, 233] width 96 height 15
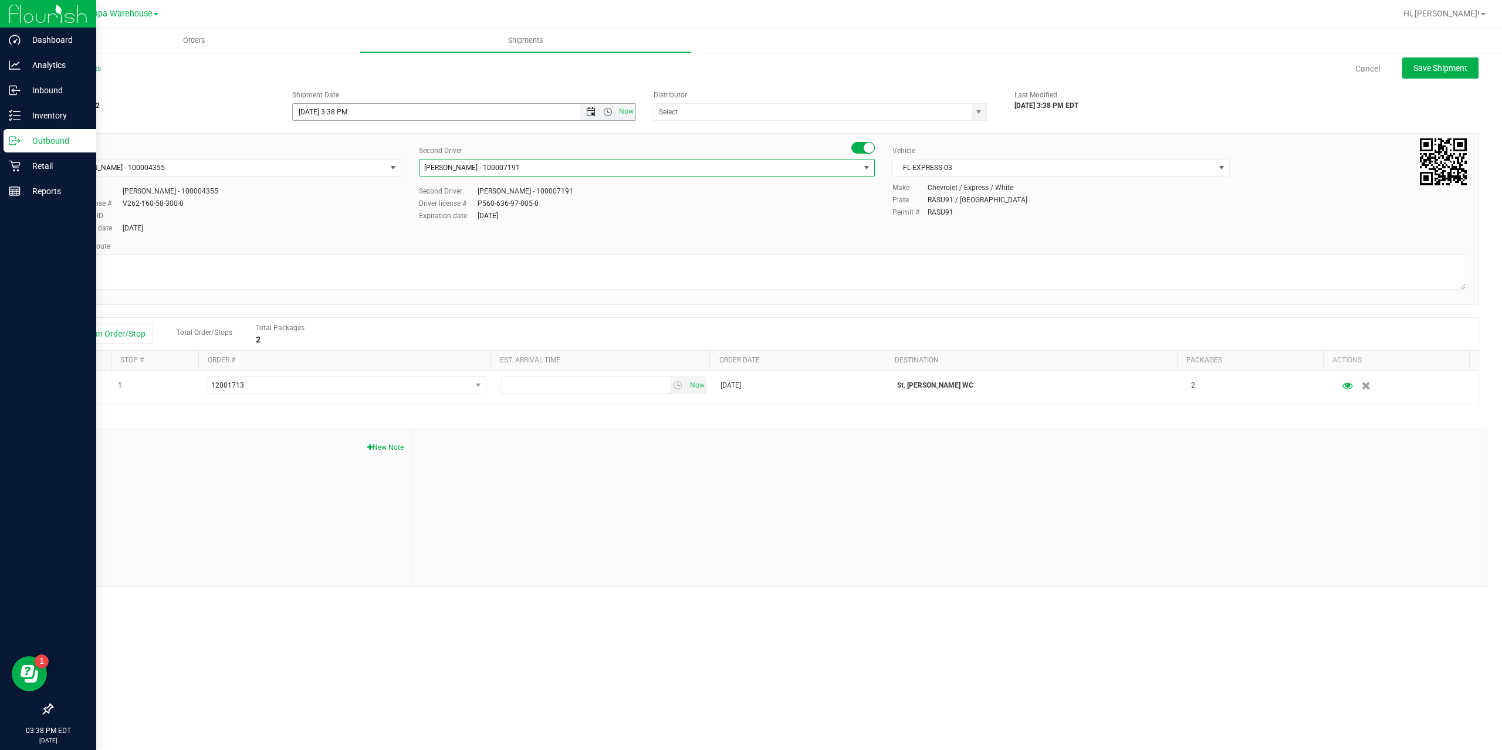
click at [588, 110] on span "Open the date view" at bounding box center [590, 111] width 9 height 9
click at [376, 232] on link "25" at bounding box center [371, 231] width 17 height 18
click at [607, 113] on span "Open the time view" at bounding box center [607, 111] width 9 height 9
click at [334, 201] on li "4:00 PM" at bounding box center [463, 200] width 341 height 15
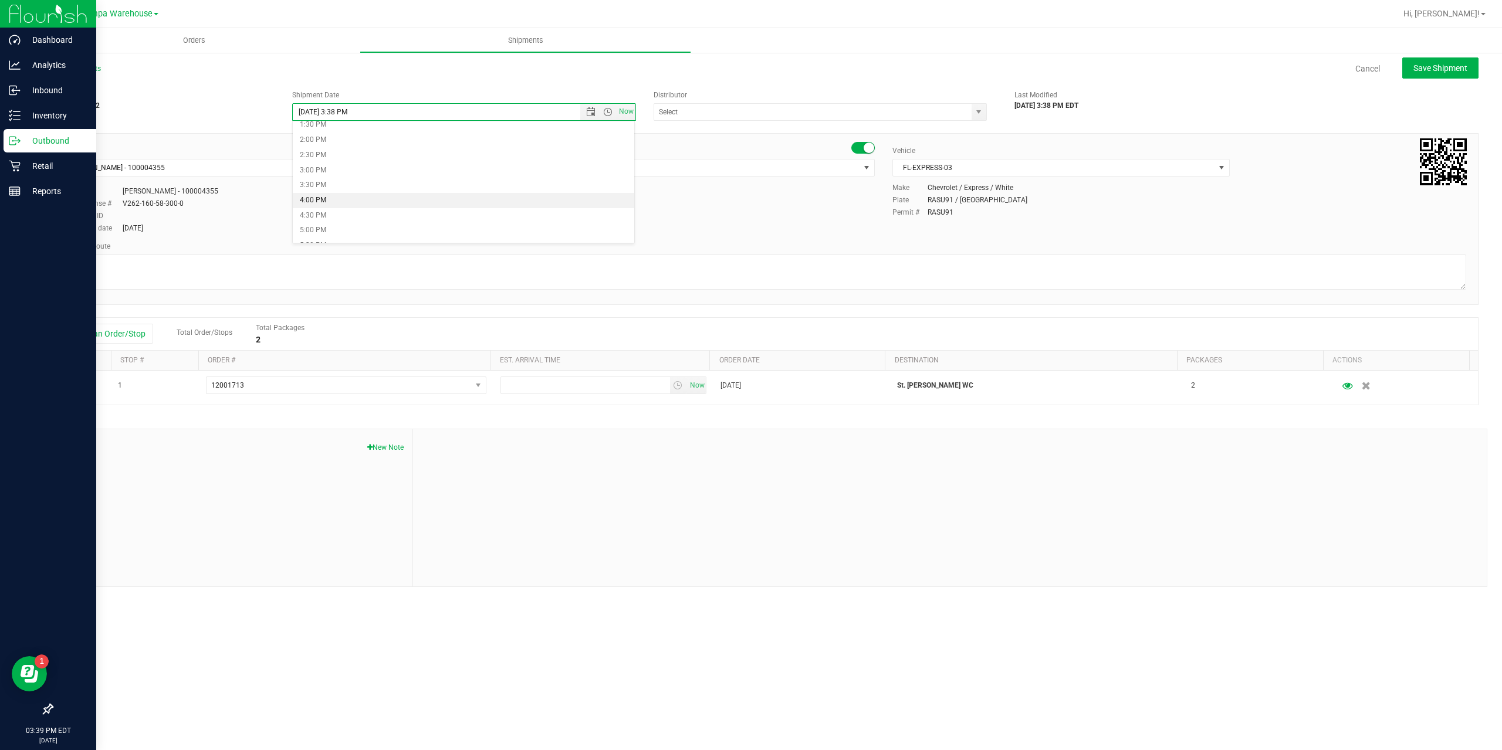
type input "[DATE] 4:00 PM"
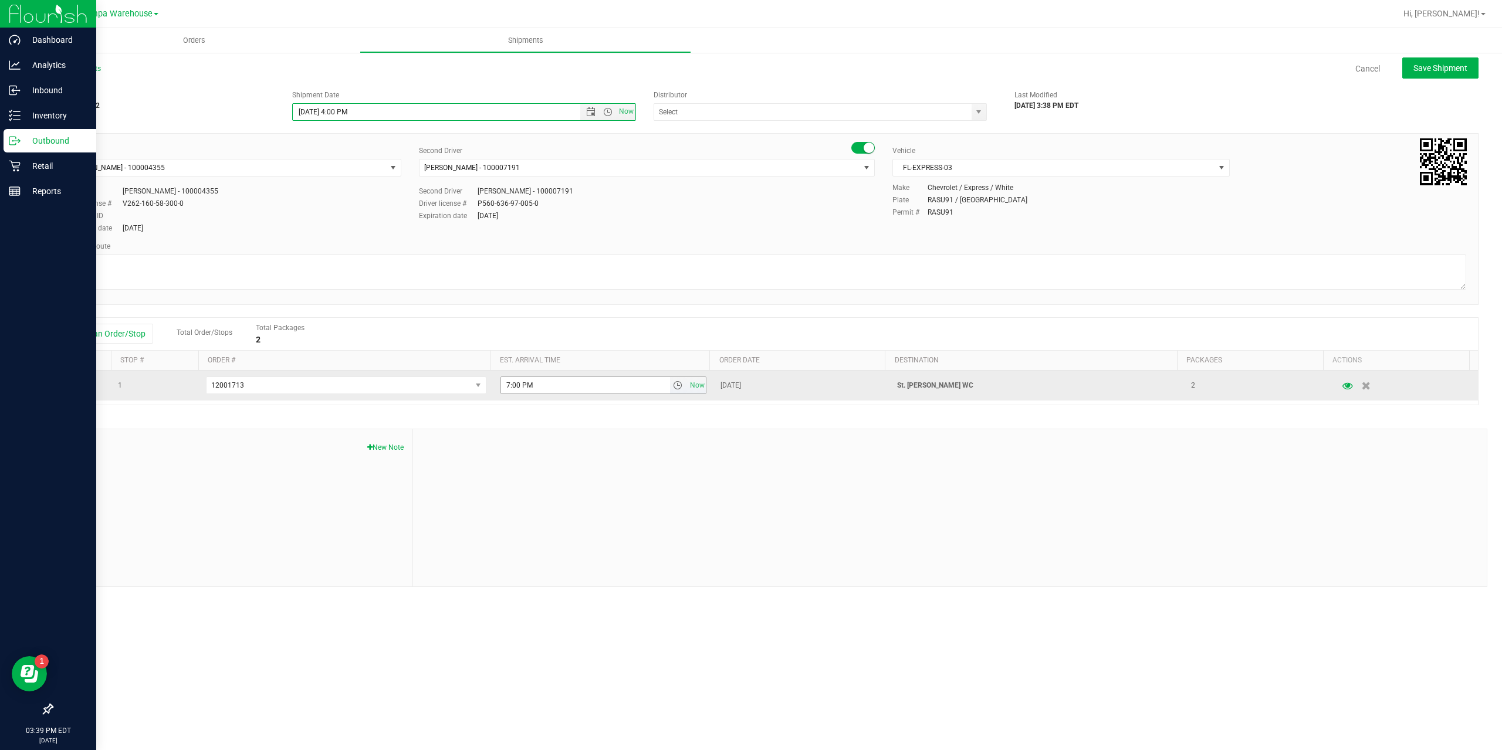
click at [673, 383] on span "select" at bounding box center [677, 385] width 9 height 9
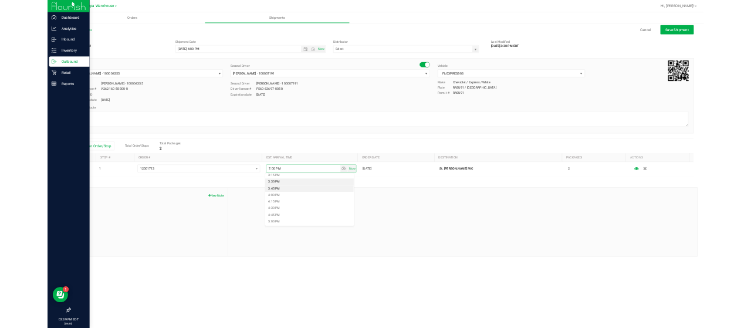
scroll to position [939, 0]
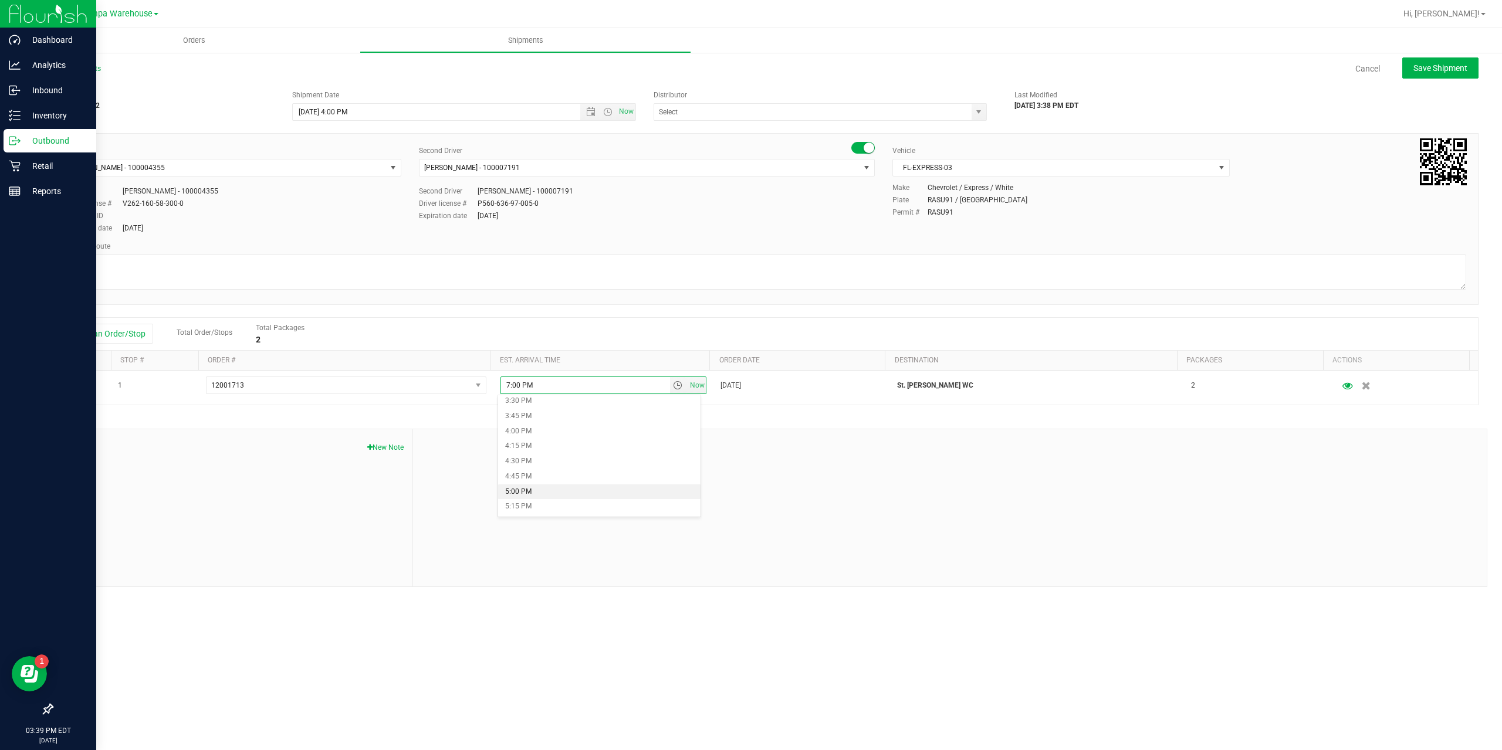
click at [524, 494] on li "5:00 PM" at bounding box center [599, 492] width 202 height 15
click at [608, 277] on textarea at bounding box center [765, 272] width 1402 height 35
type textarea "2 package of flower 1 tote"
click at [1120, 224] on div "Driver [PERSON_NAME] - 100004355 Select Driver [PERSON_NAME] - 100004355 Driver…" at bounding box center [765, 190] width 1420 height 90
click at [856, 118] on input "text" at bounding box center [808, 112] width 308 height 16
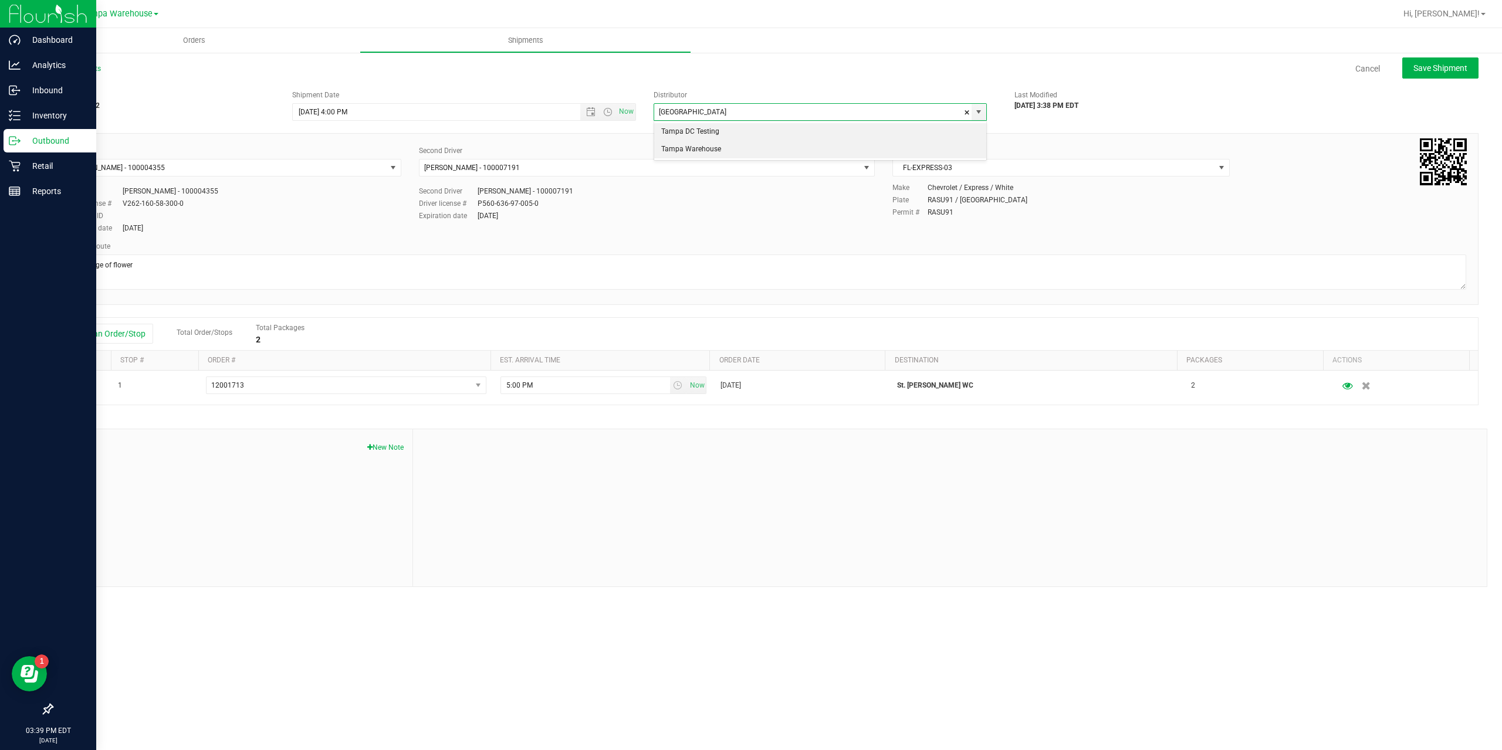
click at [700, 145] on li "Tampa Warehouse" at bounding box center [820, 150] width 332 height 18
type input "Tampa Warehouse"
click at [1149, 209] on div "Permit # RASU91" at bounding box center [1179, 212] width 574 height 11
click at [1424, 67] on span "Save Shipment" at bounding box center [1440, 67] width 54 height 9
type input "[DATE] 8:00 PM"
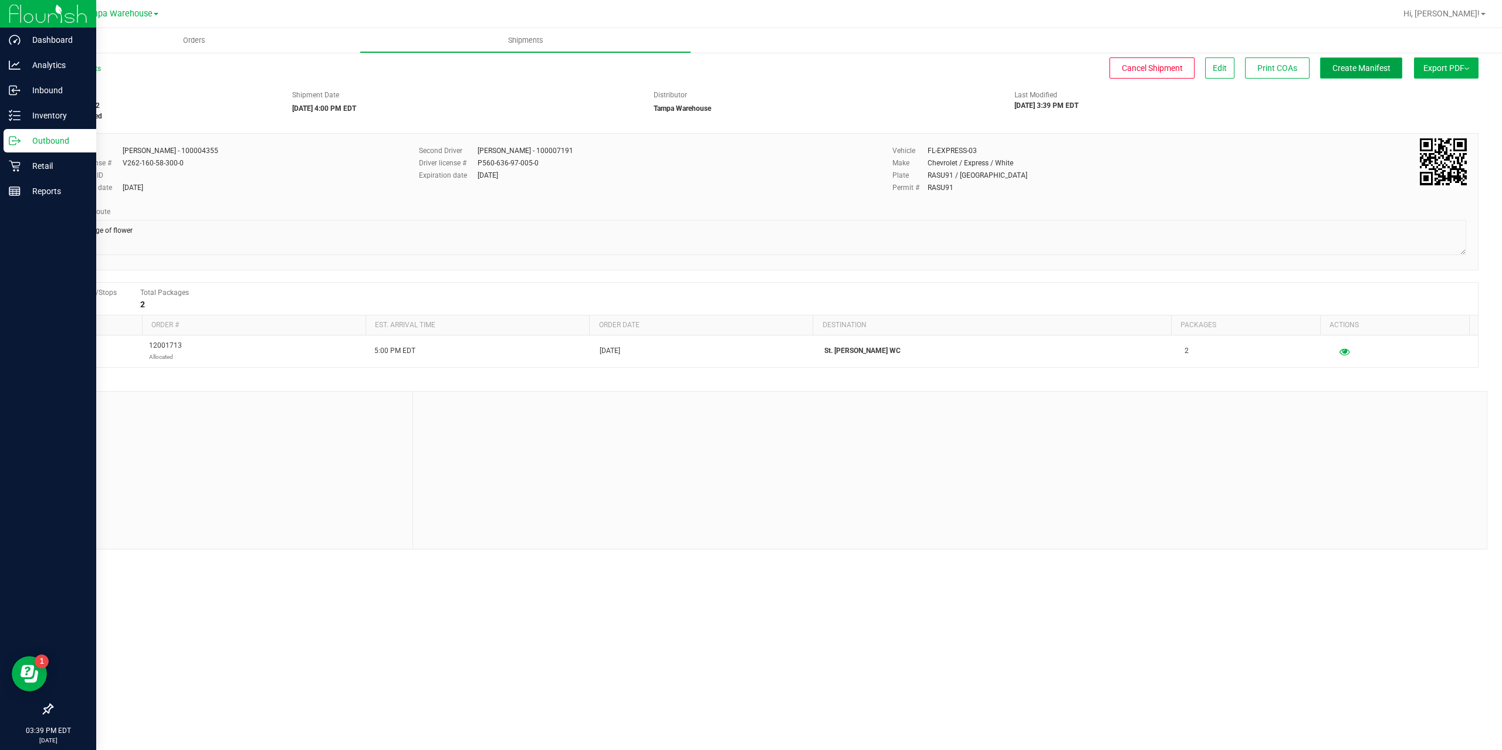
click at [1342, 67] on span "Create Manifest" at bounding box center [1361, 67] width 58 height 9
click at [1250, 121] on div "Shipment # 20250925-052 Orders assigned Shipment Date [DATE] 4:00 PM EDT Distri…" at bounding box center [765, 102] width 1444 height 37
click at [1348, 67] on span "Ship Transfer" at bounding box center [1364, 67] width 48 height 9
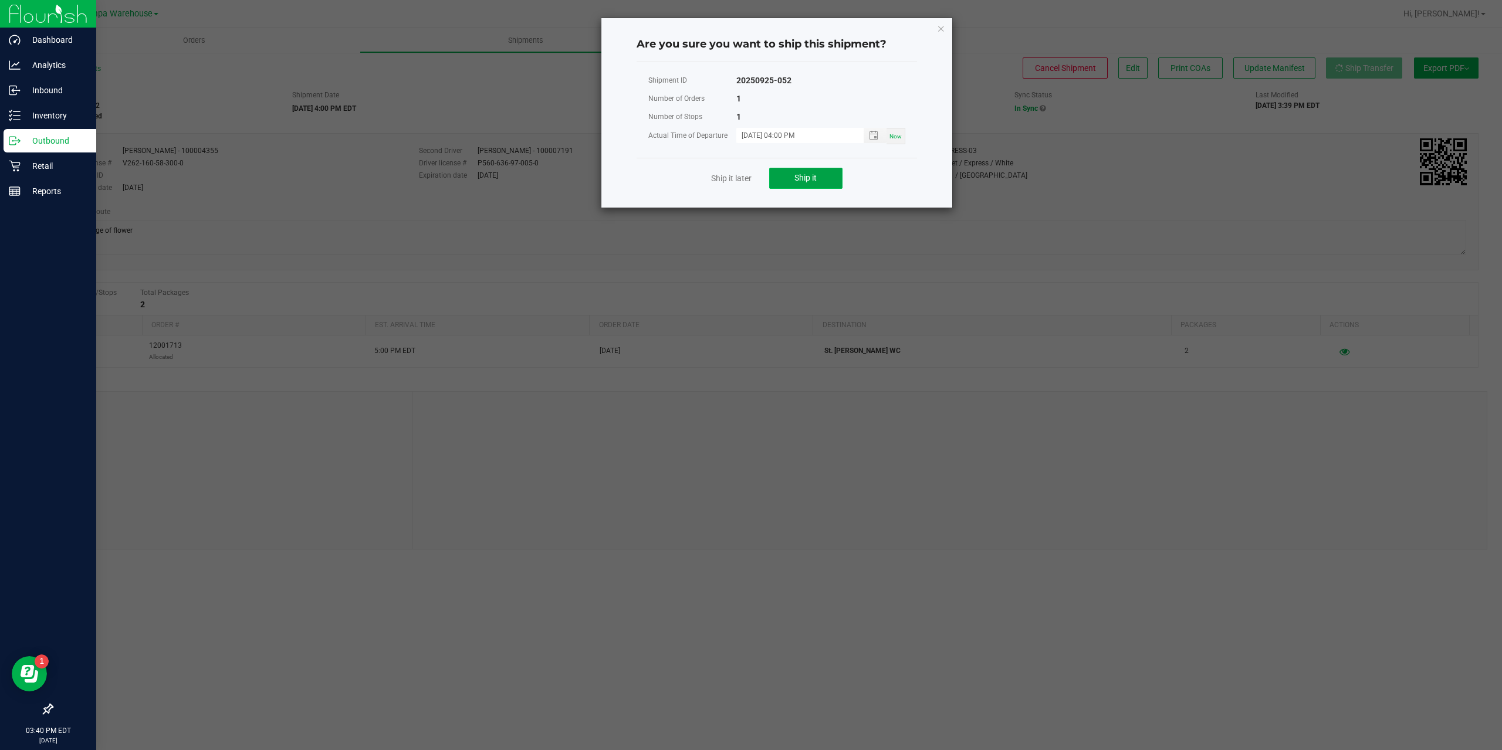
click at [798, 185] on button "Ship it" at bounding box center [805, 178] width 73 height 21
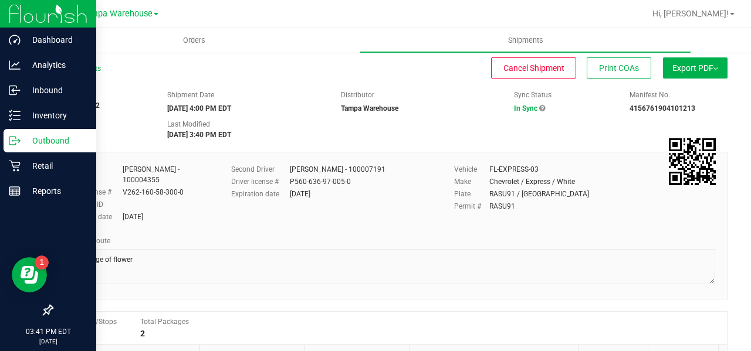
click at [375, 140] on div "Shipment # 20250925-052 Shipped Shipment Date [DATE] 4:00 PM EDT Distributor [G…" at bounding box center [390, 331] width 676 height 494
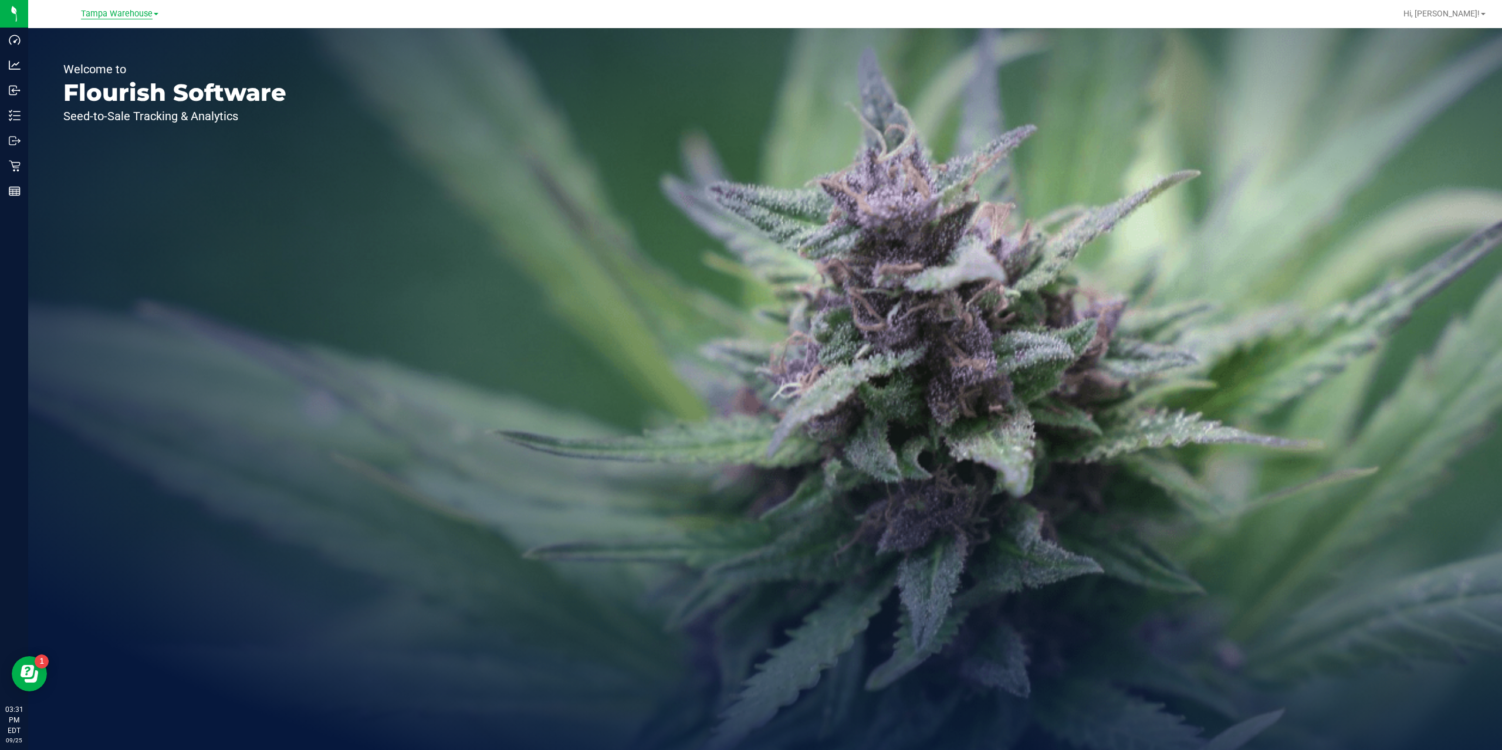
click at [134, 18] on span "Tampa Warehouse" at bounding box center [117, 14] width 72 height 11
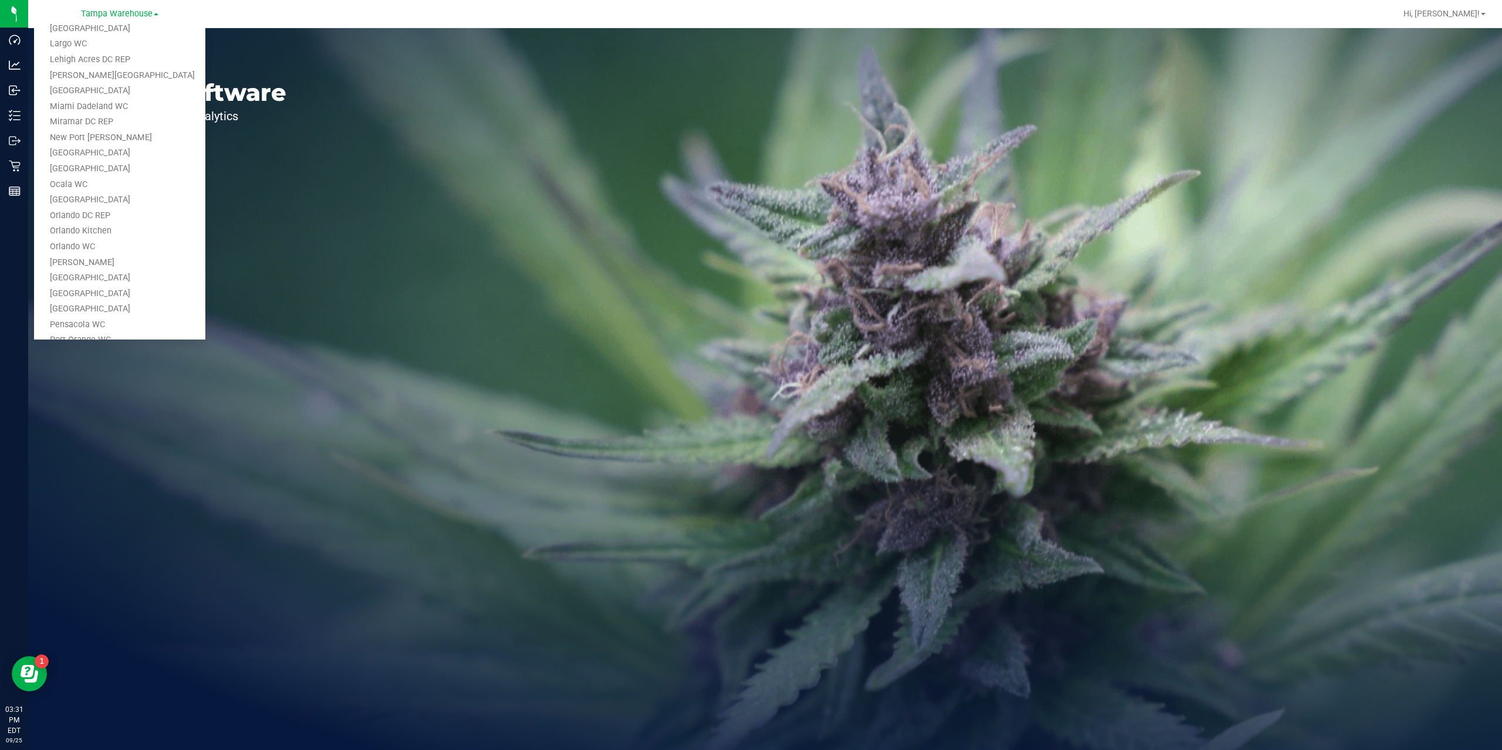
scroll to position [531, 0]
click at [91, 124] on link "[GEOGRAPHIC_DATA]" at bounding box center [119, 119] width 171 height 16
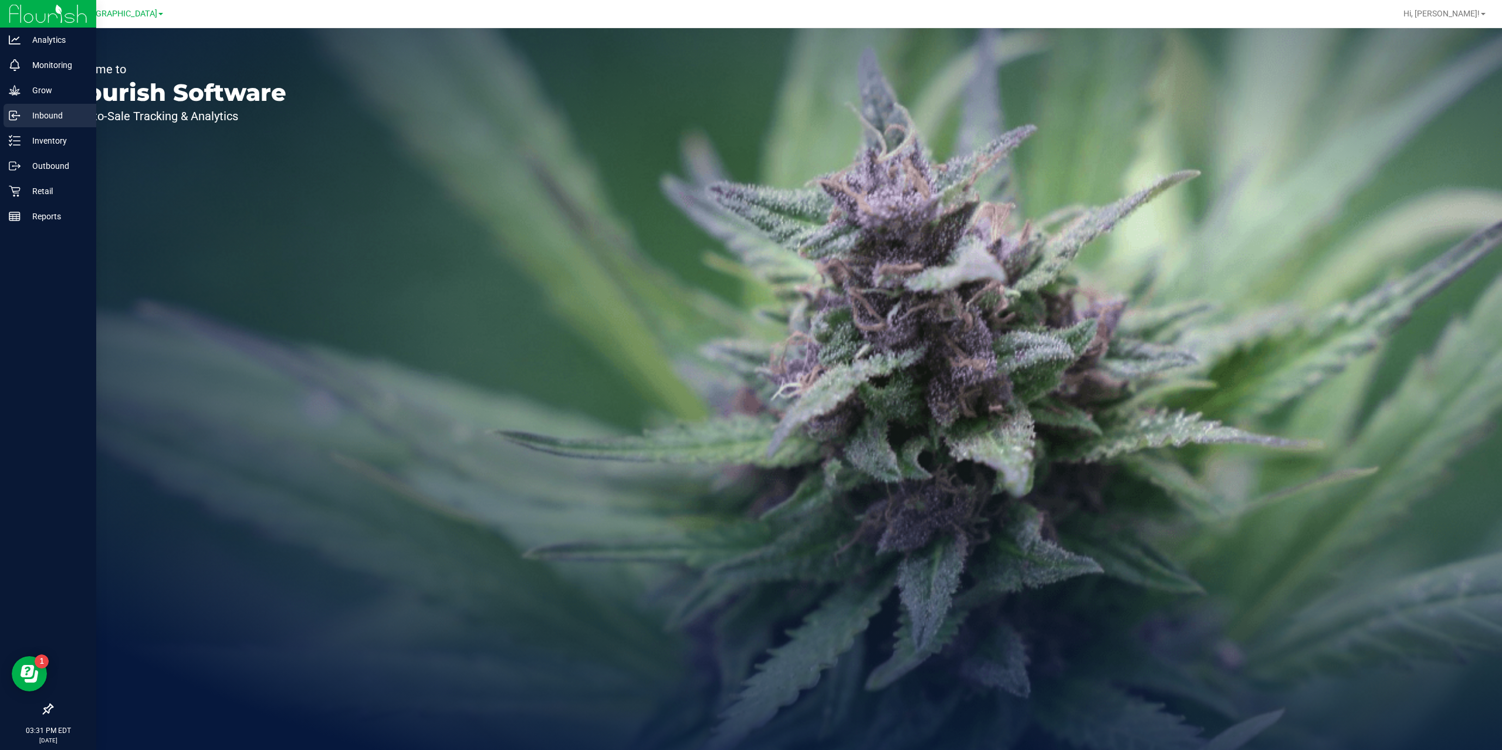
click at [37, 115] on p "Inbound" at bounding box center [56, 116] width 70 height 14
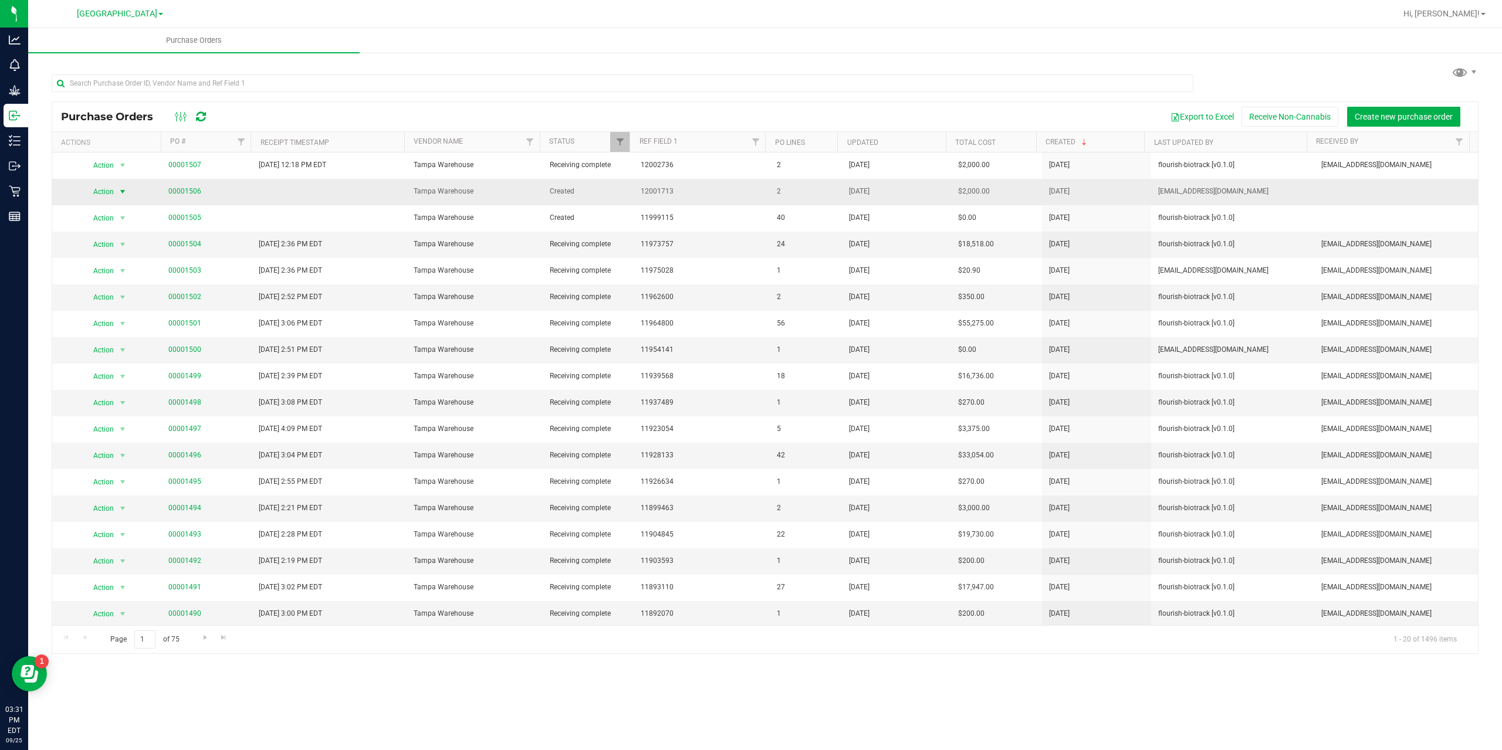
click at [125, 191] on span "select" at bounding box center [122, 191] width 9 height 9
click at [104, 192] on span "Action" at bounding box center [99, 192] width 32 height 16
click at [165, 191] on td "00001506" at bounding box center [206, 192] width 91 height 26
click at [168, 191] on link "00001506" at bounding box center [184, 191] width 33 height 8
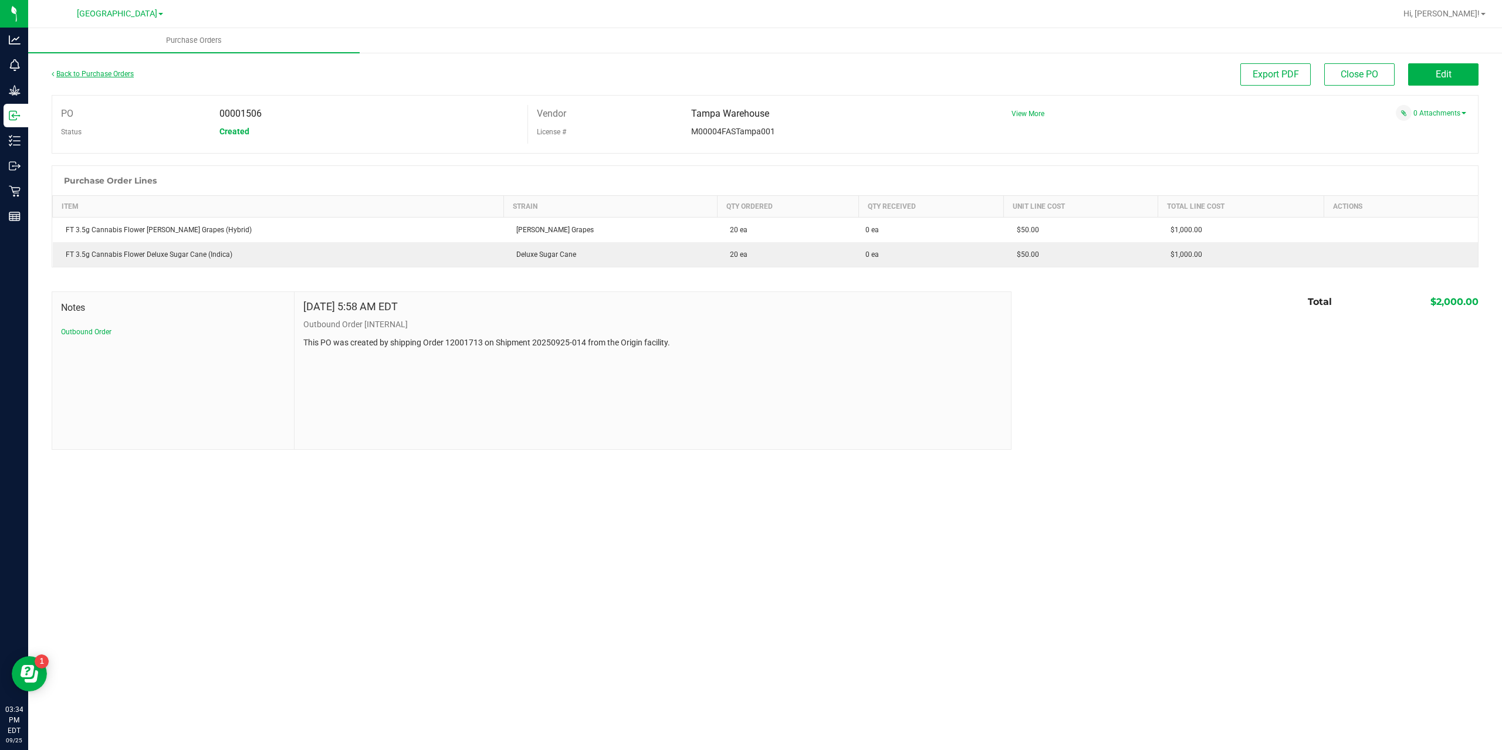
click at [100, 70] on link "Back to Purchase Orders" at bounding box center [93, 74] width 82 height 8
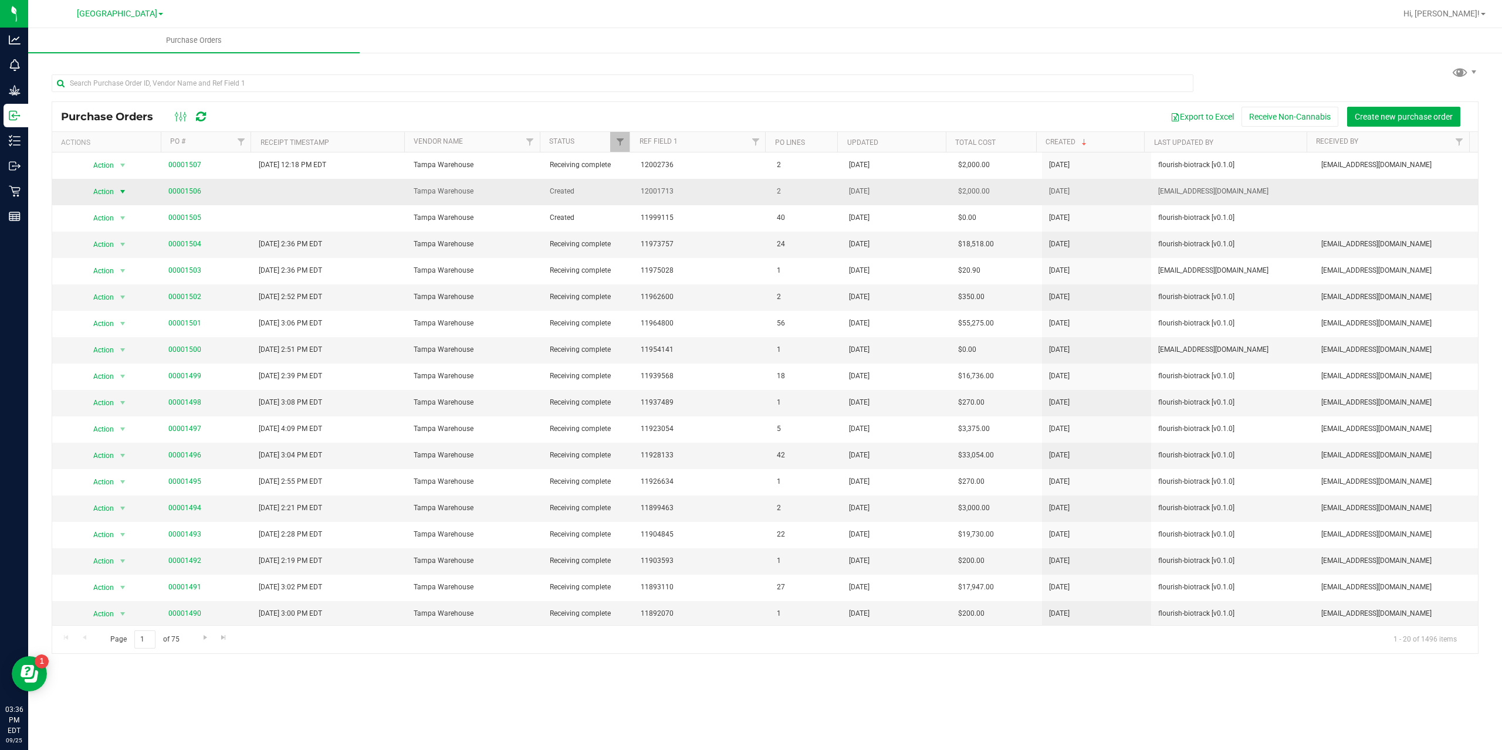
click at [117, 193] on span "select" at bounding box center [123, 192] width 15 height 16
click at [117, 208] on li "Cancel purchase order" at bounding box center [125, 218] width 84 height 32
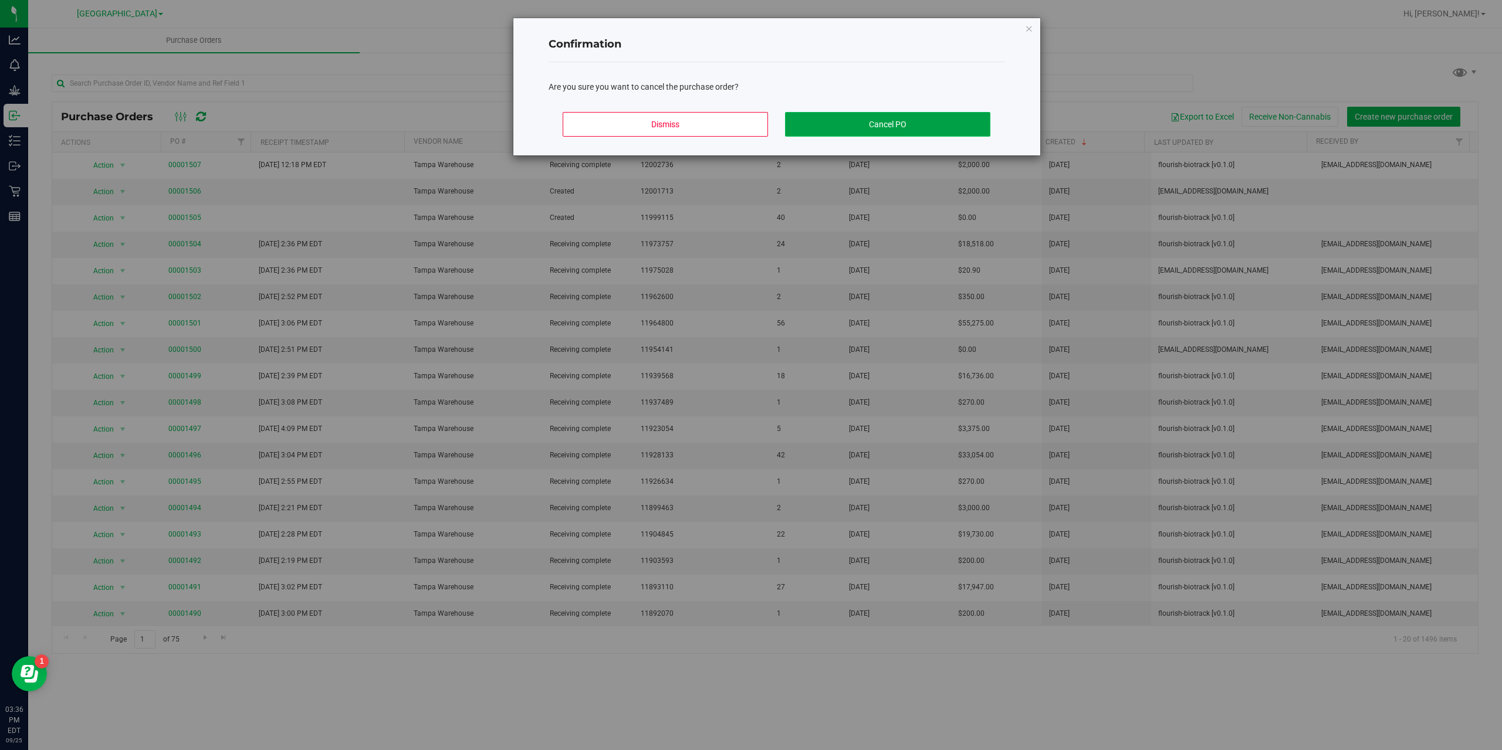
click at [885, 118] on button "Cancel PO" at bounding box center [887, 124] width 205 height 25
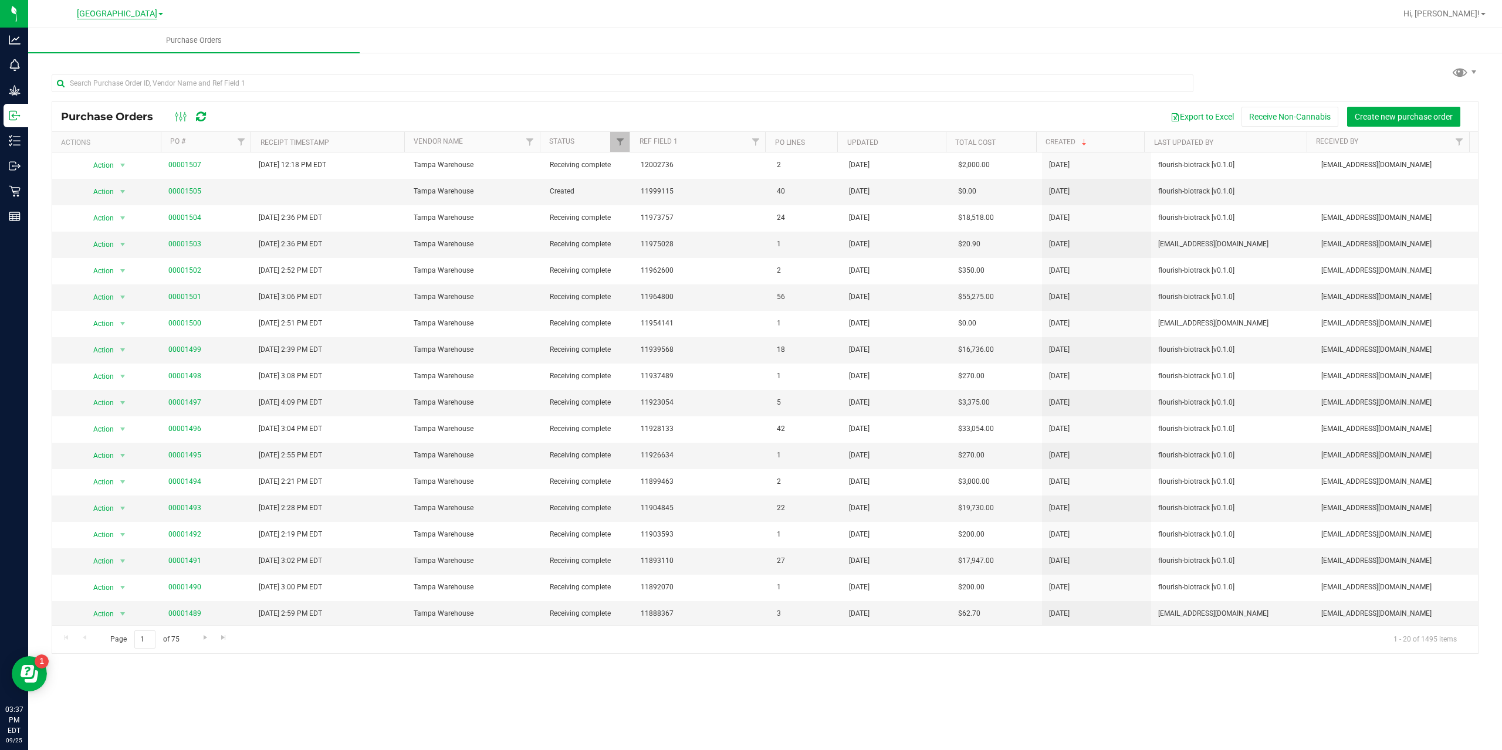
click at [137, 15] on span "[GEOGRAPHIC_DATA]" at bounding box center [117, 14] width 80 height 11
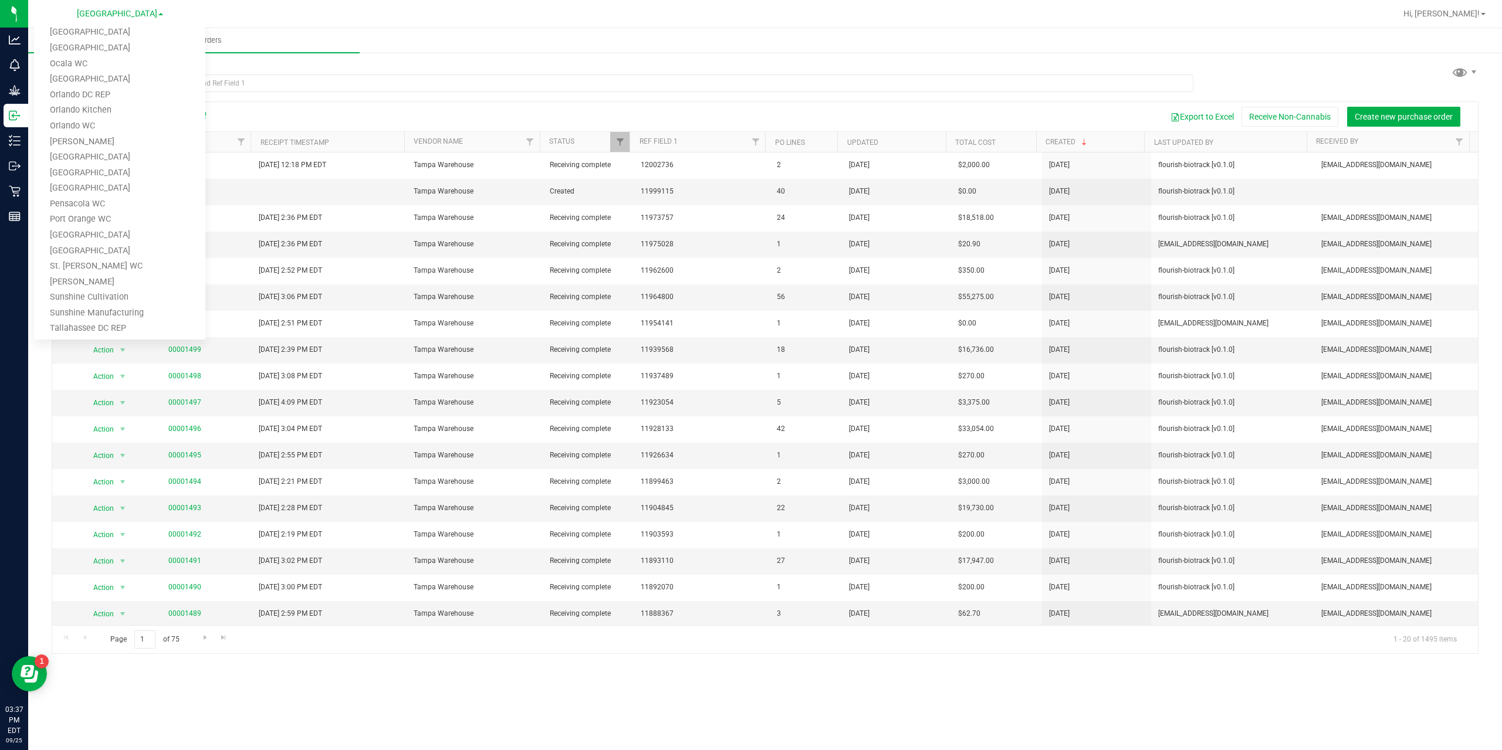
scroll to position [414, 0]
click at [85, 251] on link "St. [PERSON_NAME] WC" at bounding box center [119, 251] width 171 height 16
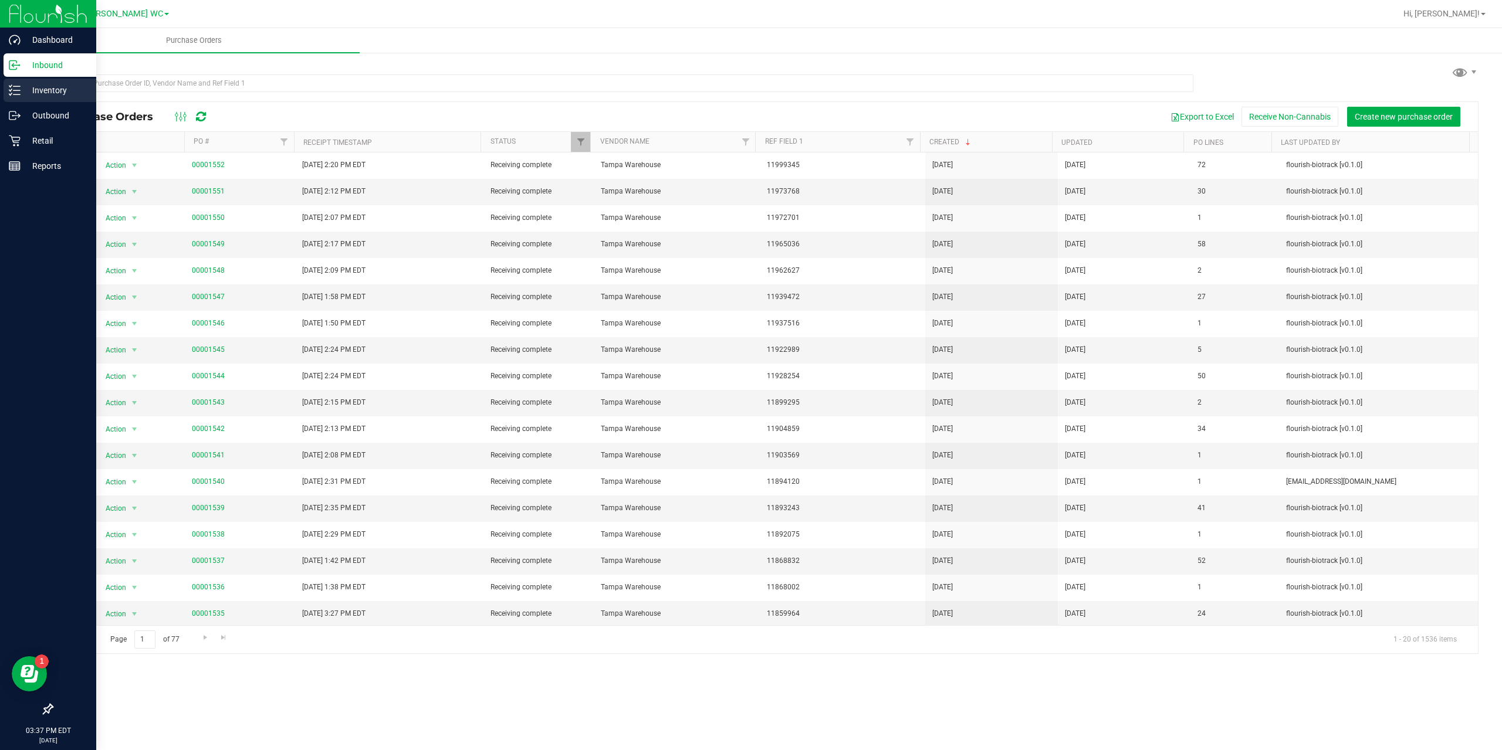
click at [59, 89] on p "Inventory" at bounding box center [56, 90] width 70 height 14
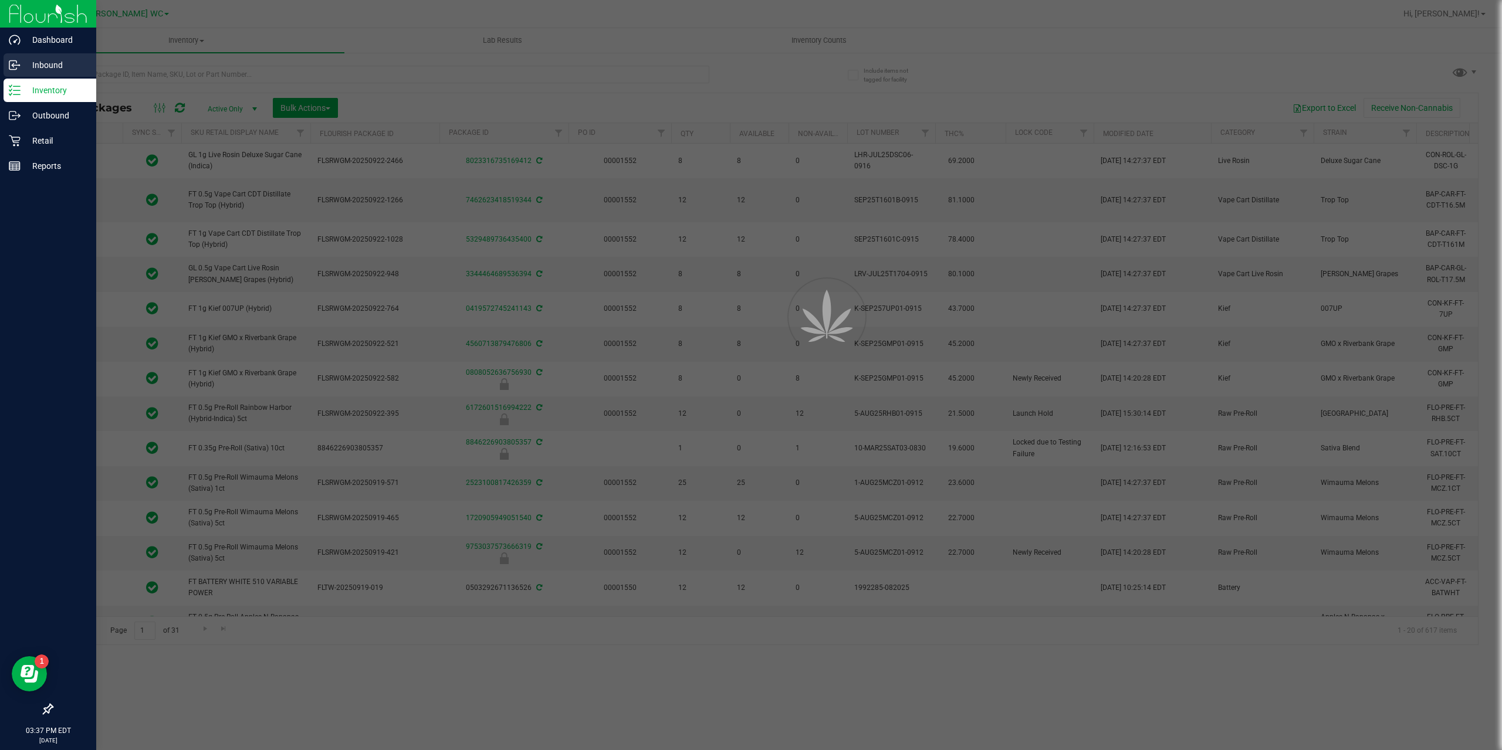
click at [53, 65] on p "Inbound" at bounding box center [56, 65] width 70 height 14
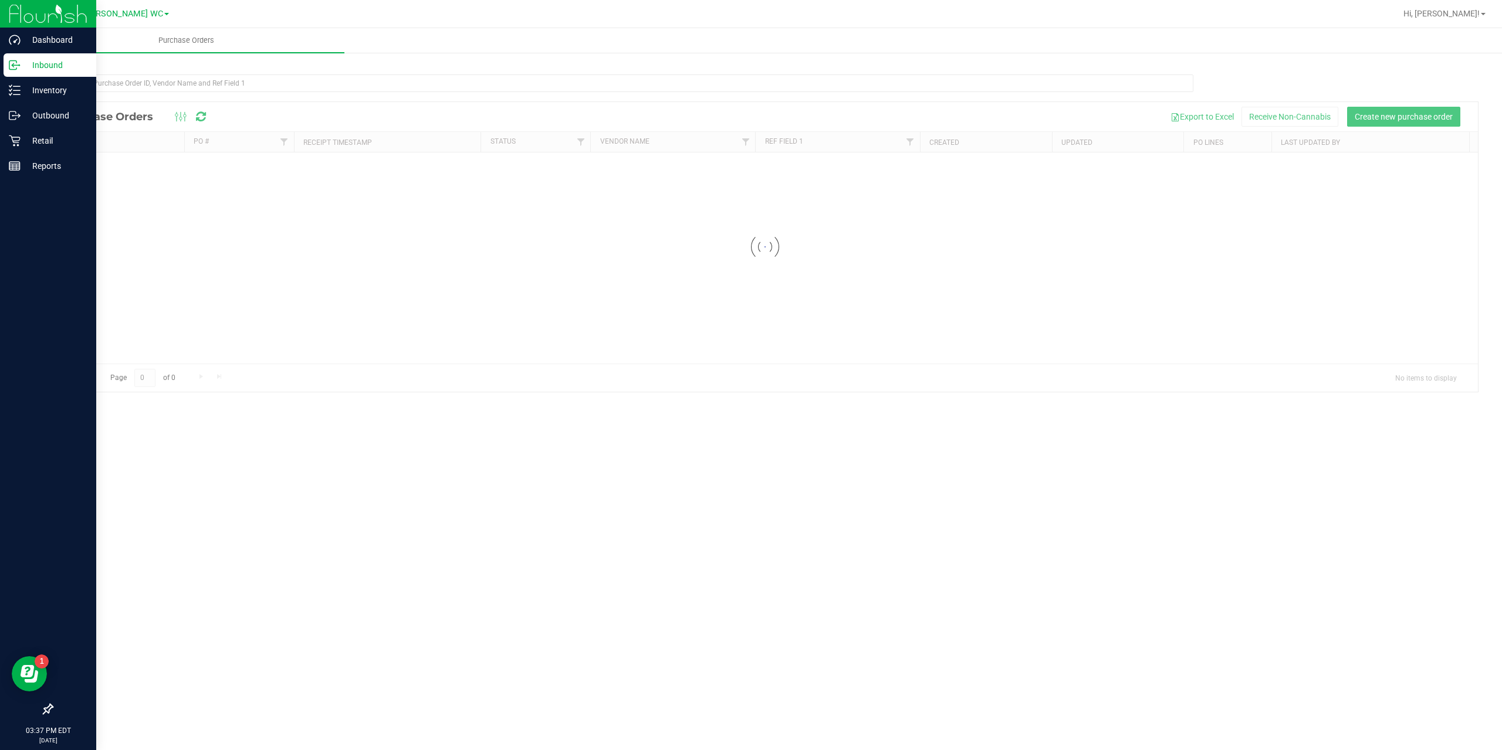
click at [53, 65] on p "Inbound" at bounding box center [56, 65] width 70 height 14
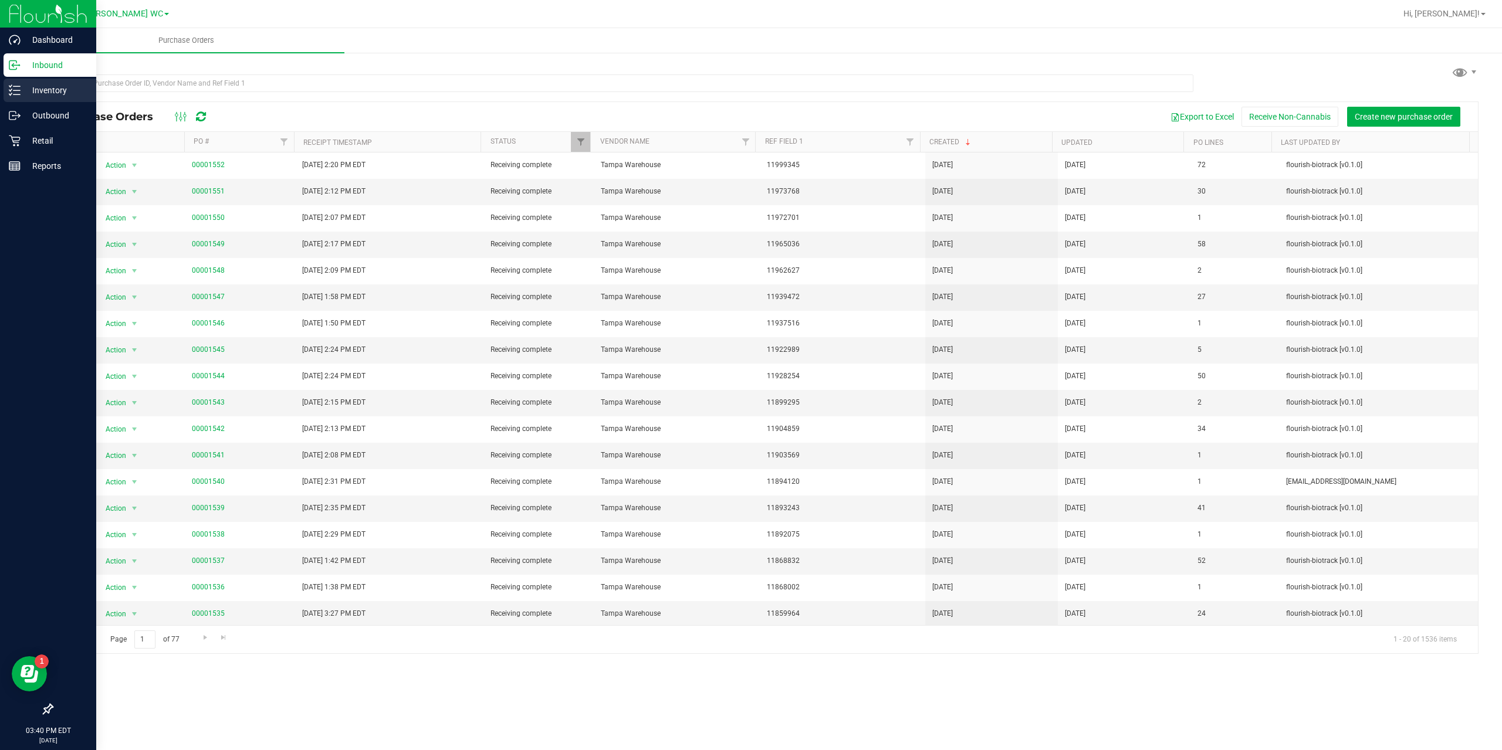
click at [48, 92] on p "Inventory" at bounding box center [56, 90] width 70 height 14
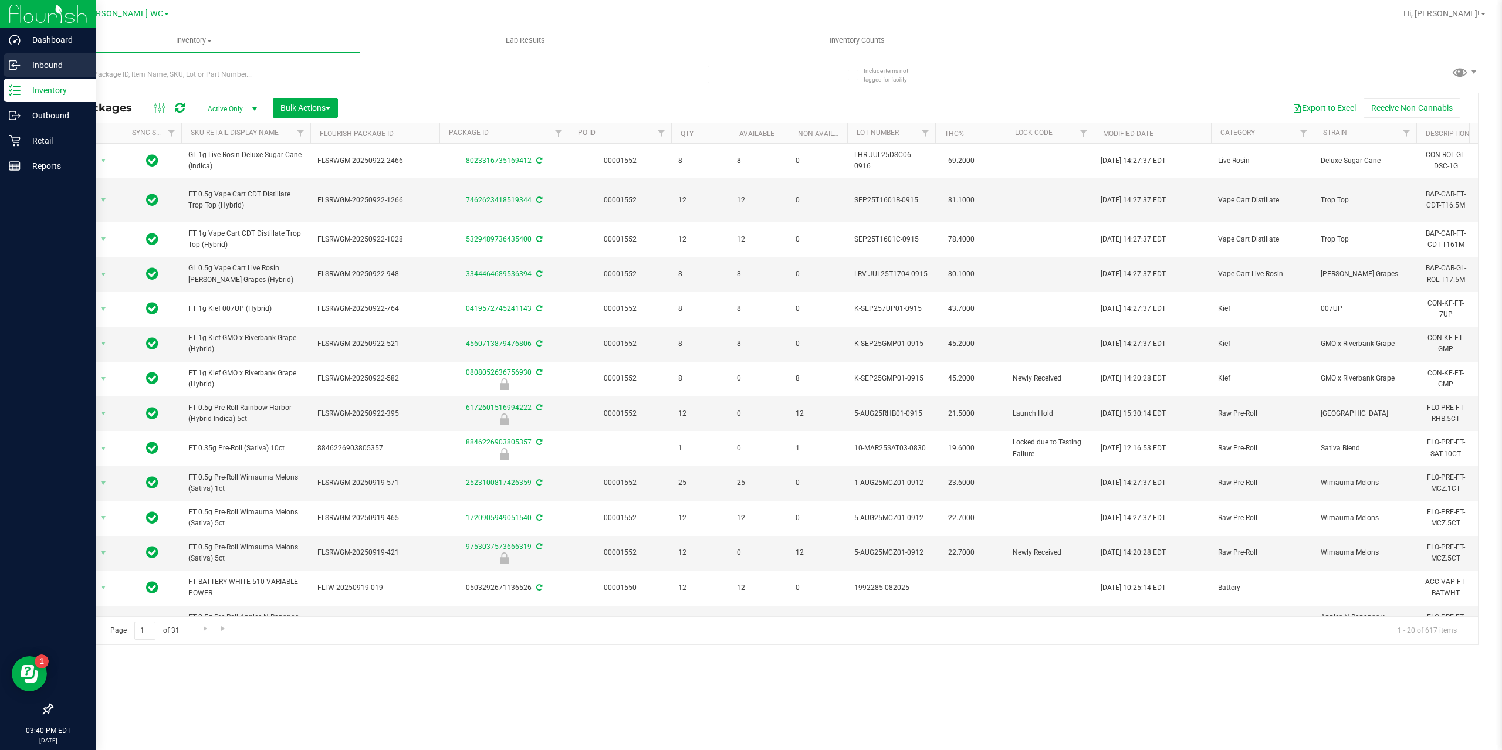
click at [48, 60] on p "Inbound" at bounding box center [56, 65] width 70 height 14
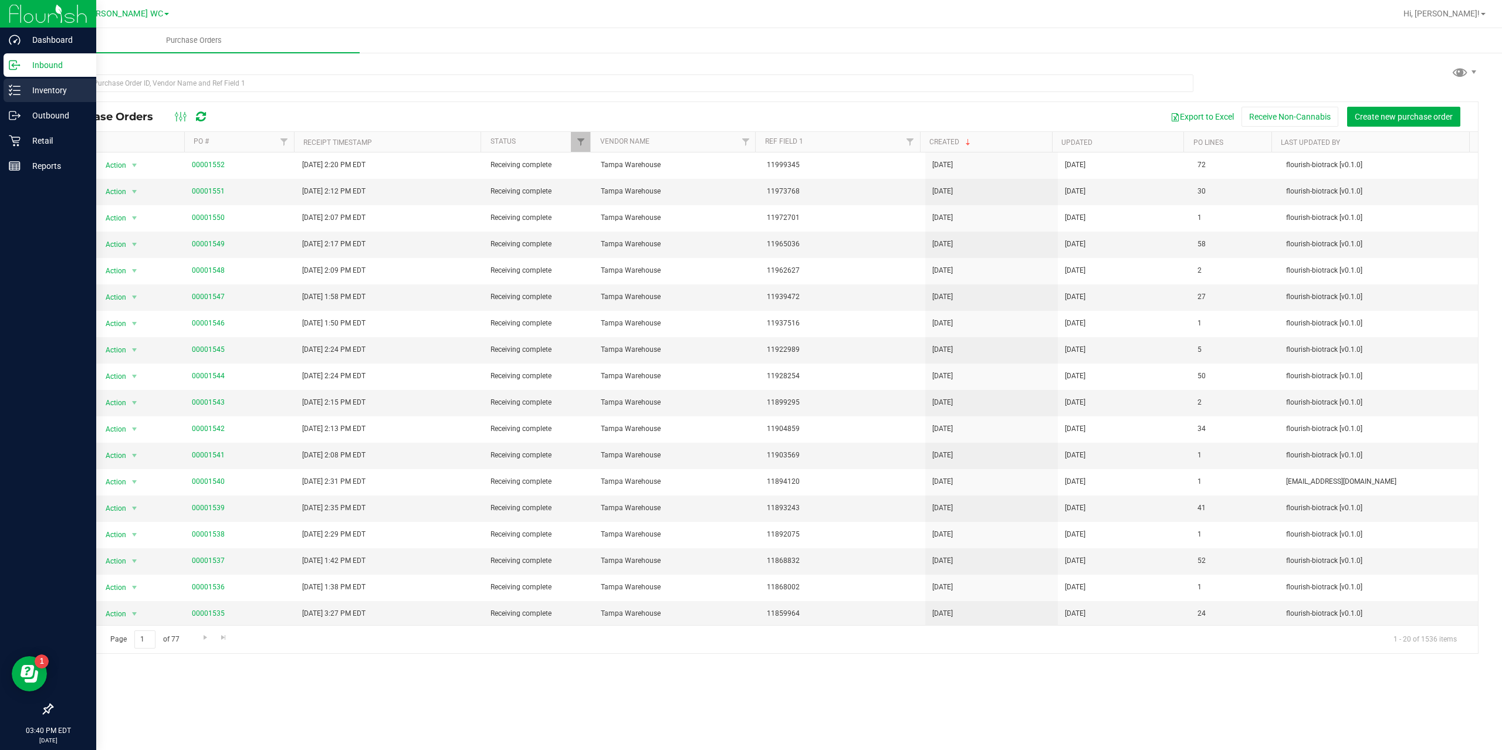
click at [40, 89] on p "Inventory" at bounding box center [56, 90] width 70 height 14
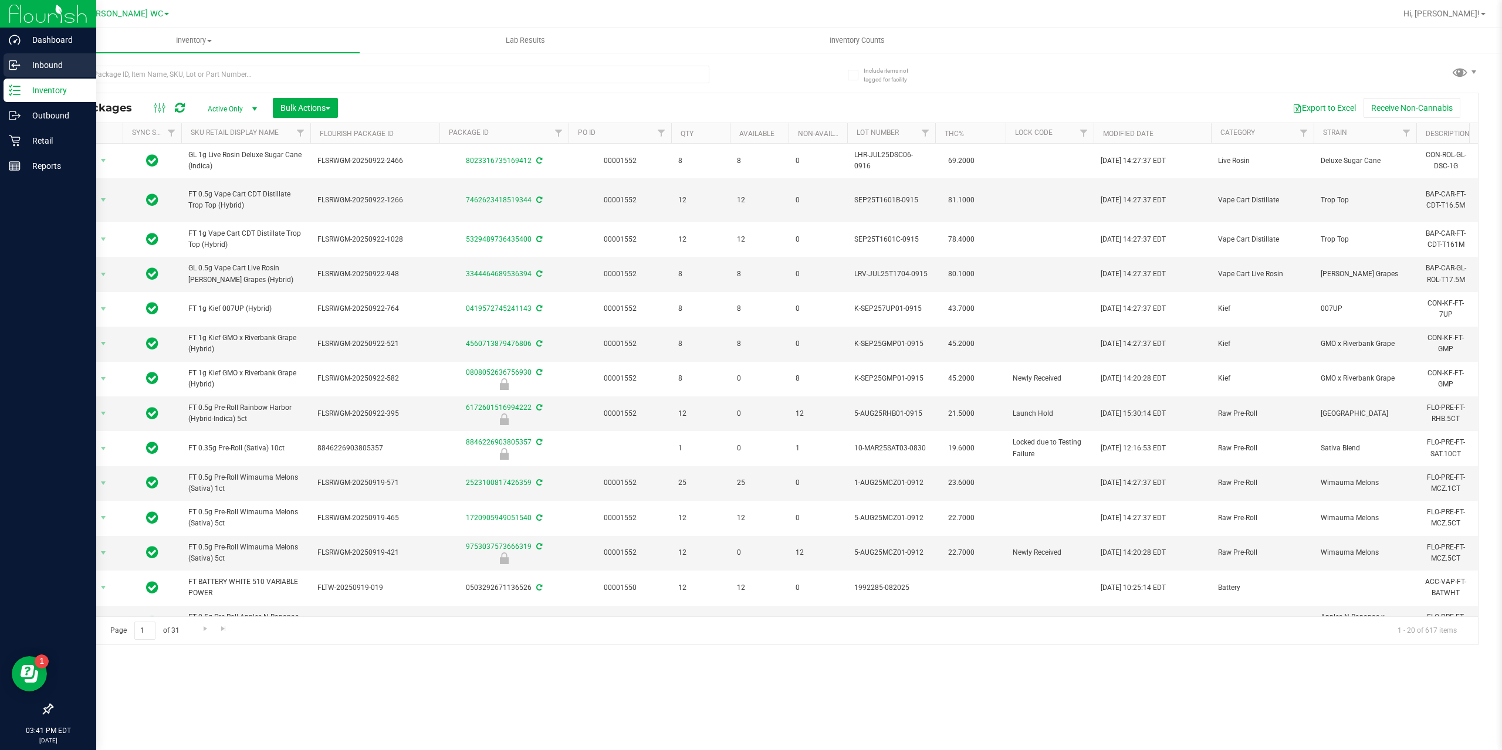
click at [51, 65] on p "Inbound" at bounding box center [56, 65] width 70 height 14
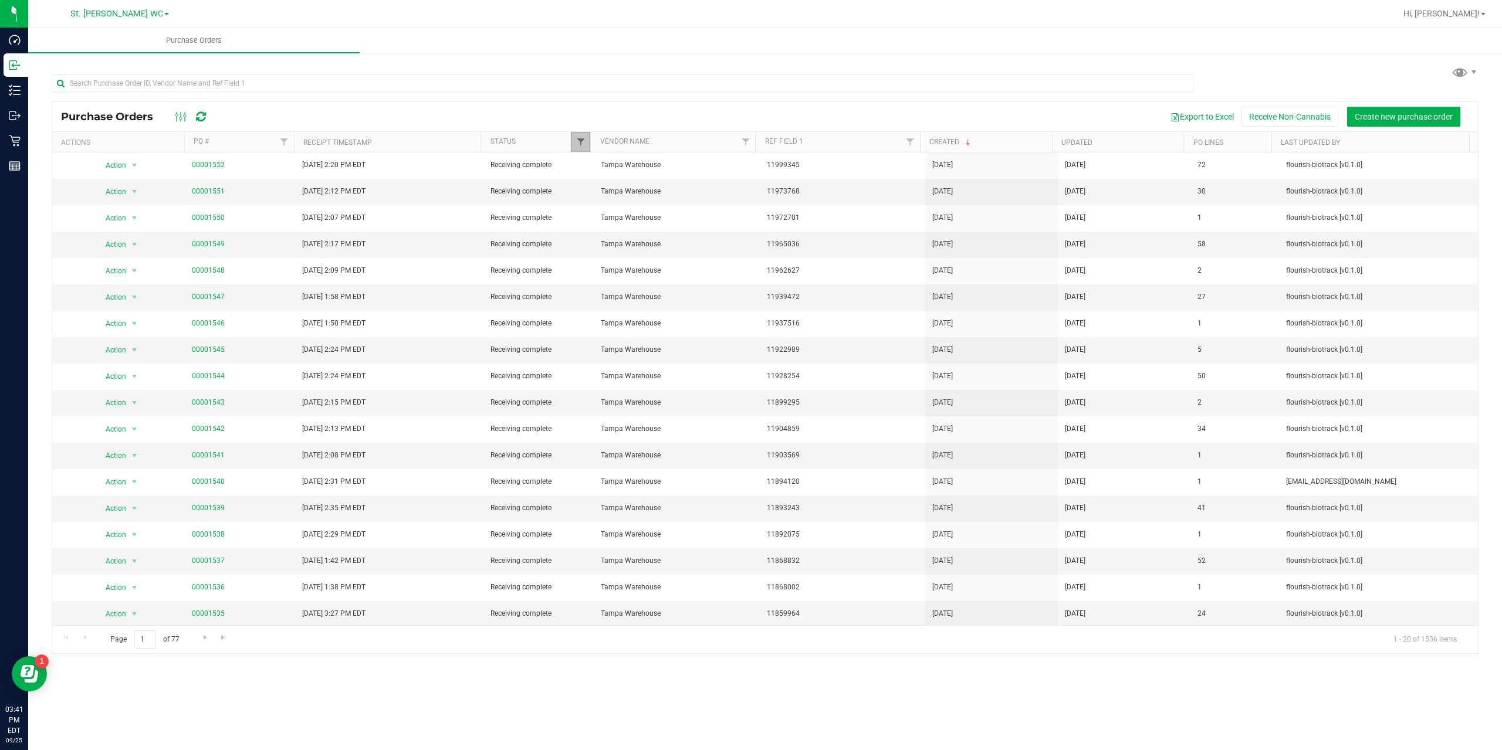
click at [576, 141] on span "Filter" at bounding box center [580, 141] width 9 height 9
click at [672, 317] on button "Clear" at bounding box center [670, 316] width 56 height 26
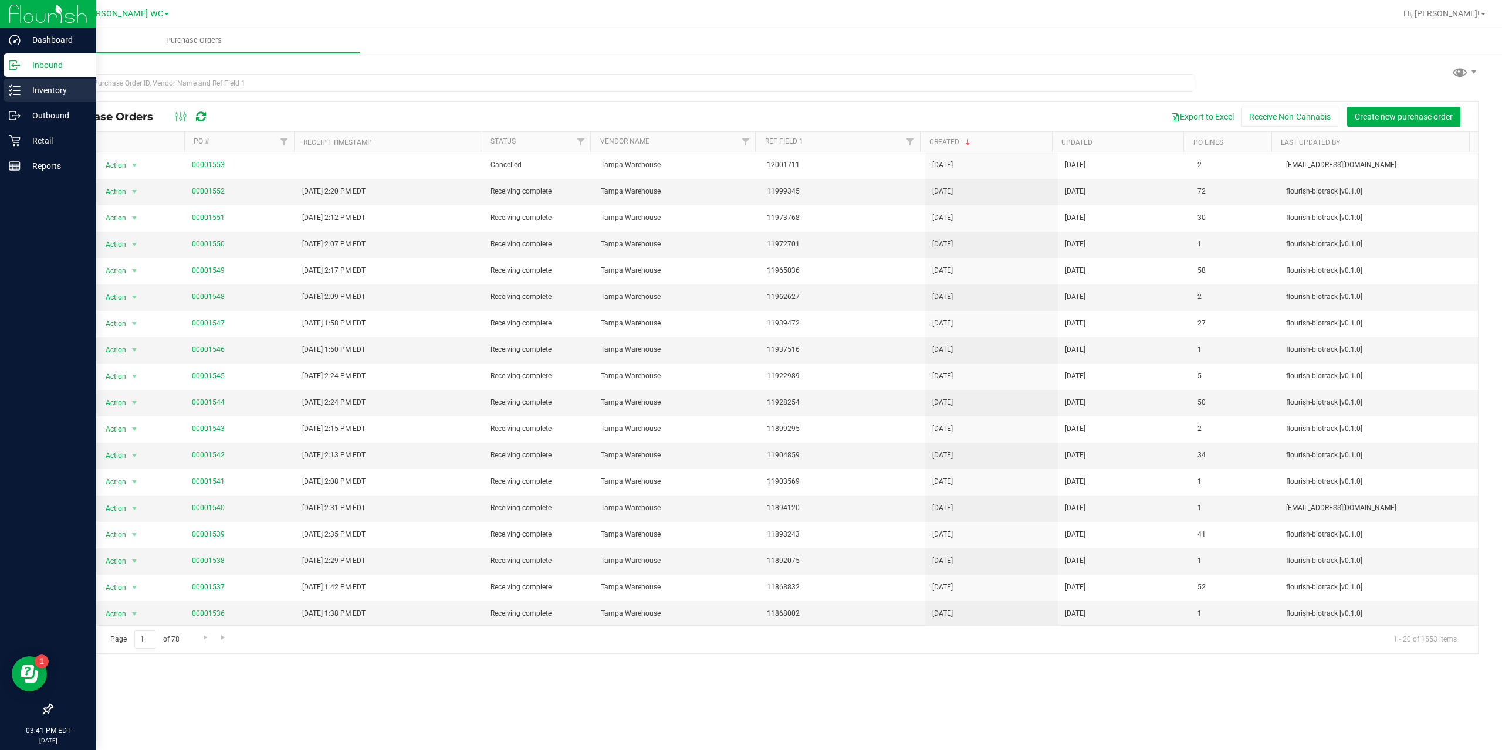
click at [47, 89] on p "Inventory" at bounding box center [56, 90] width 70 height 14
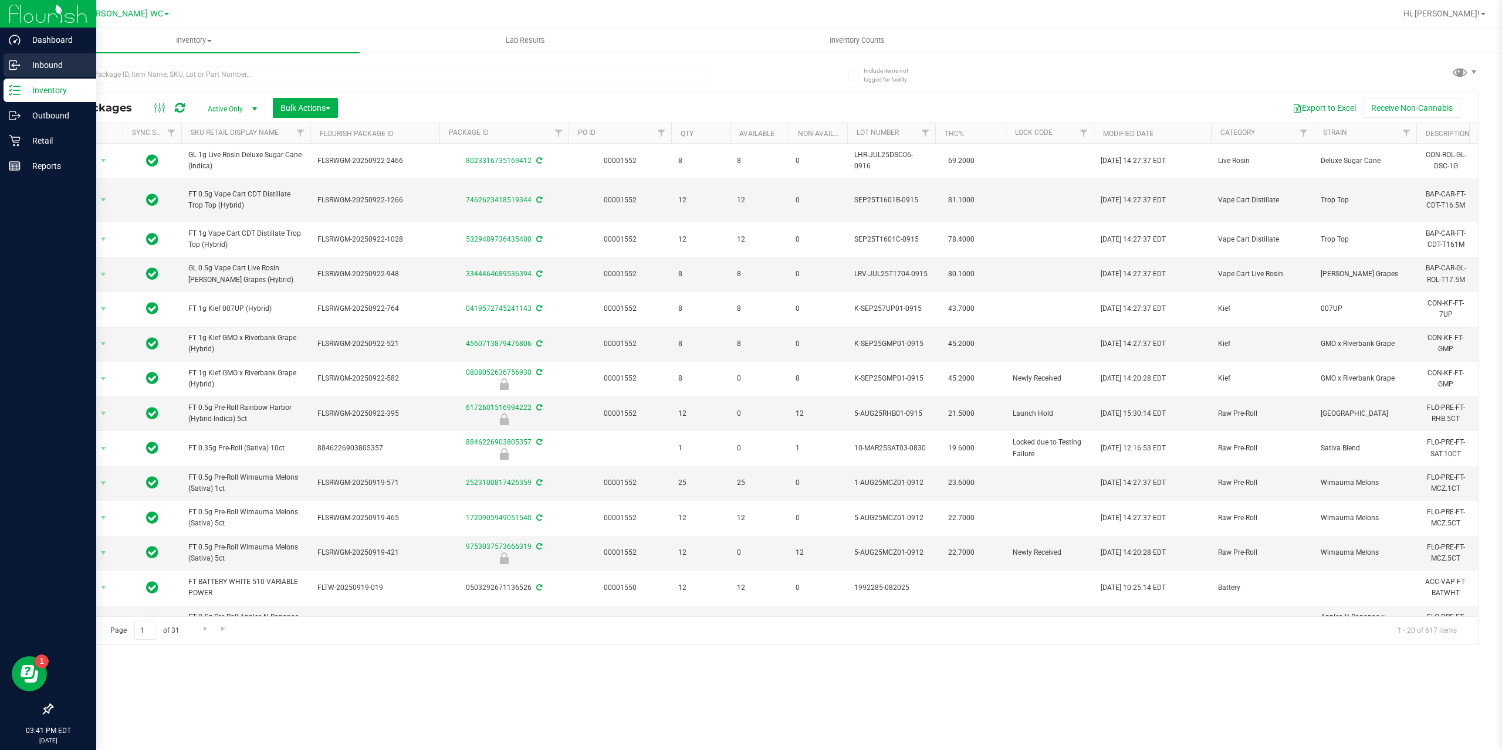
click at [50, 69] on p "Inbound" at bounding box center [56, 65] width 70 height 14
